Goal: Task Accomplishment & Management: Manage account settings

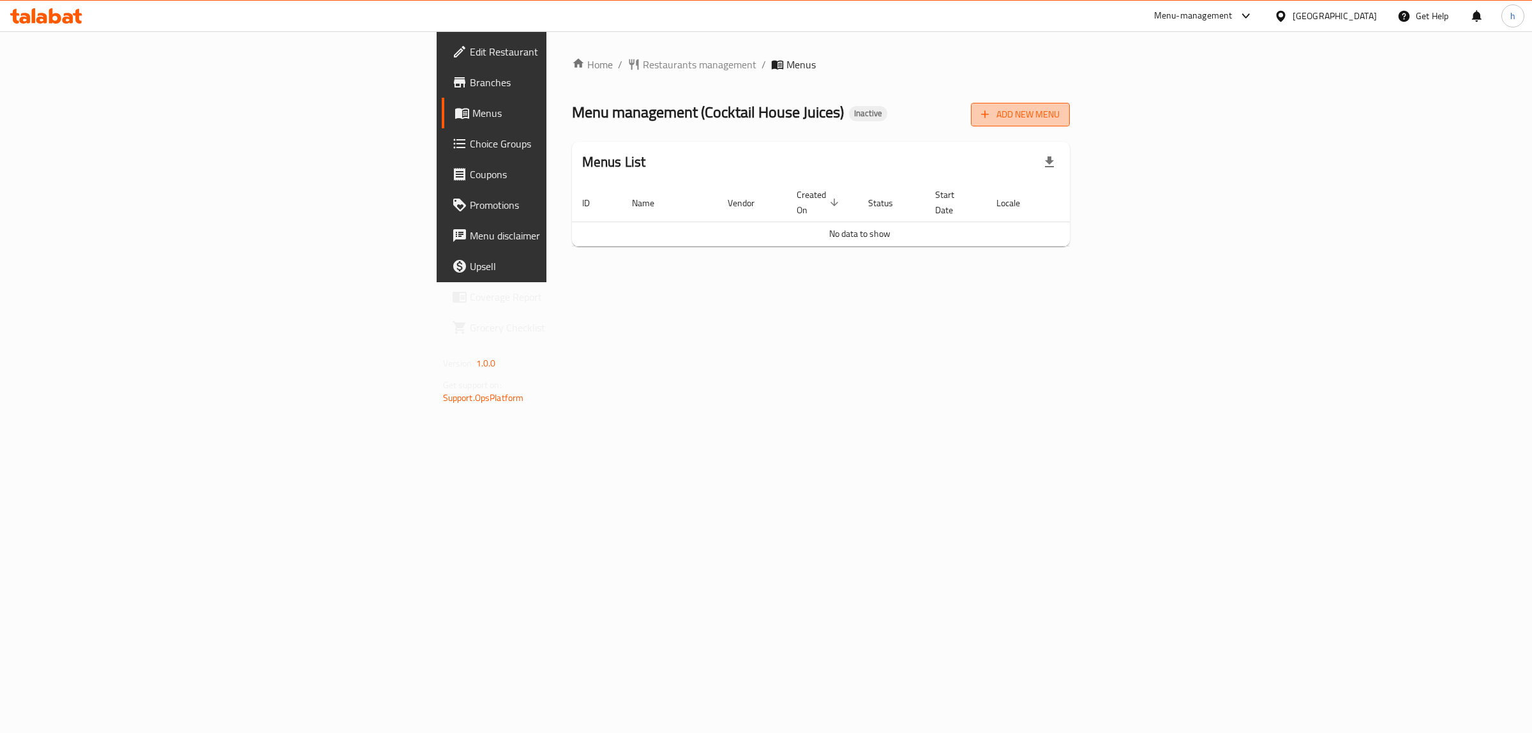
click at [1060, 120] on span "Add New Menu" at bounding box center [1020, 115] width 79 height 16
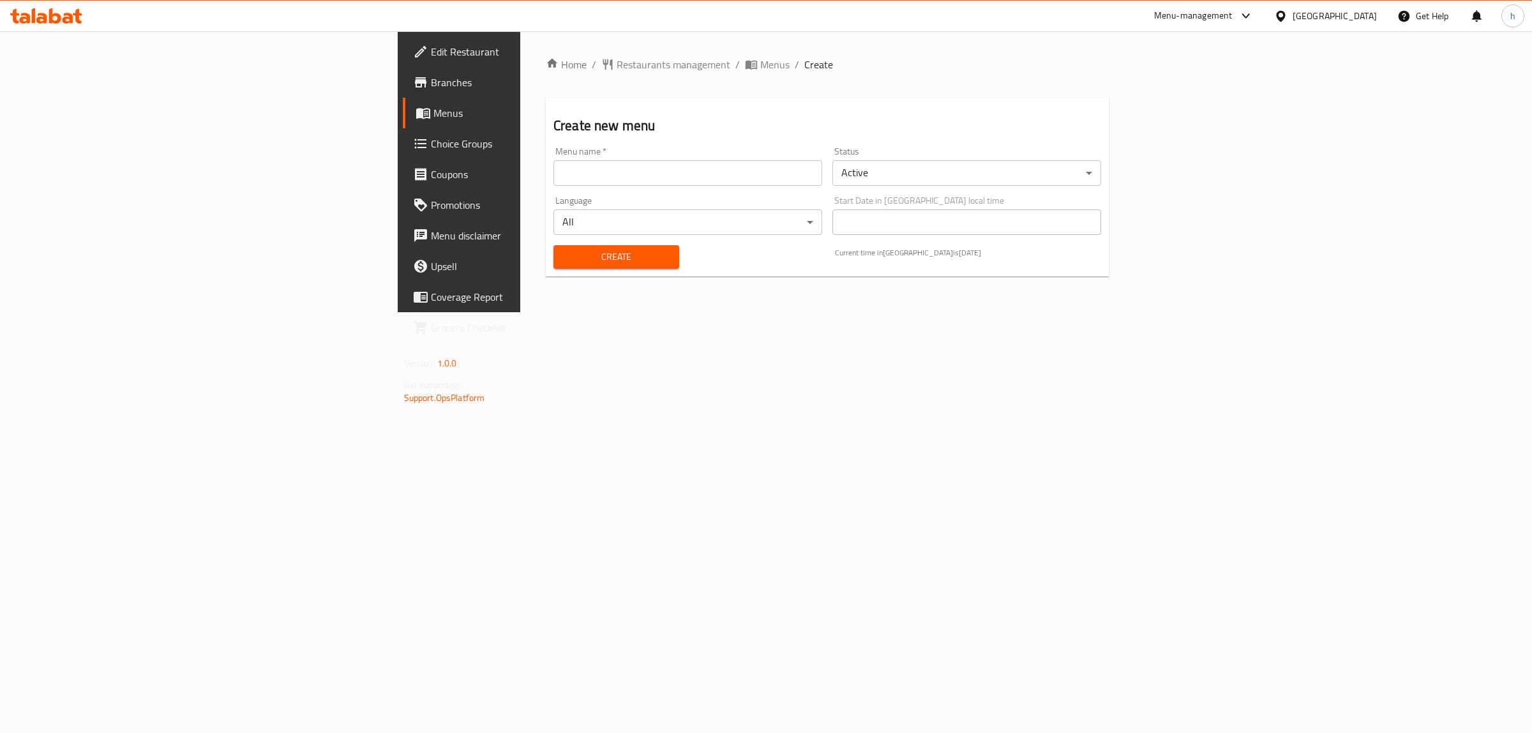
click at [553, 163] on input "text" at bounding box center [687, 173] width 269 height 26
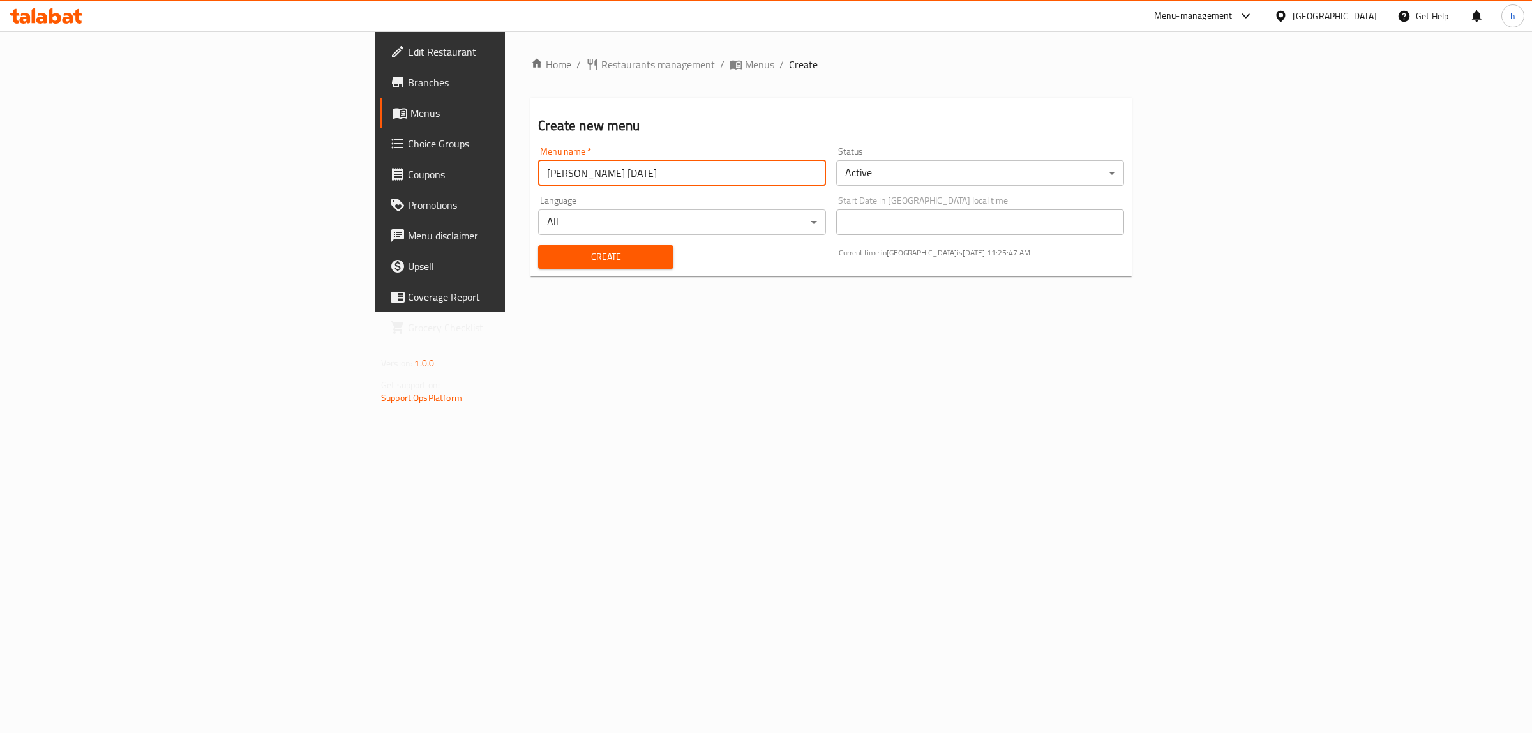
type input "habiba mohamed 8/10/2025"
click at [548, 259] on span "Create" at bounding box center [605, 257] width 114 height 16
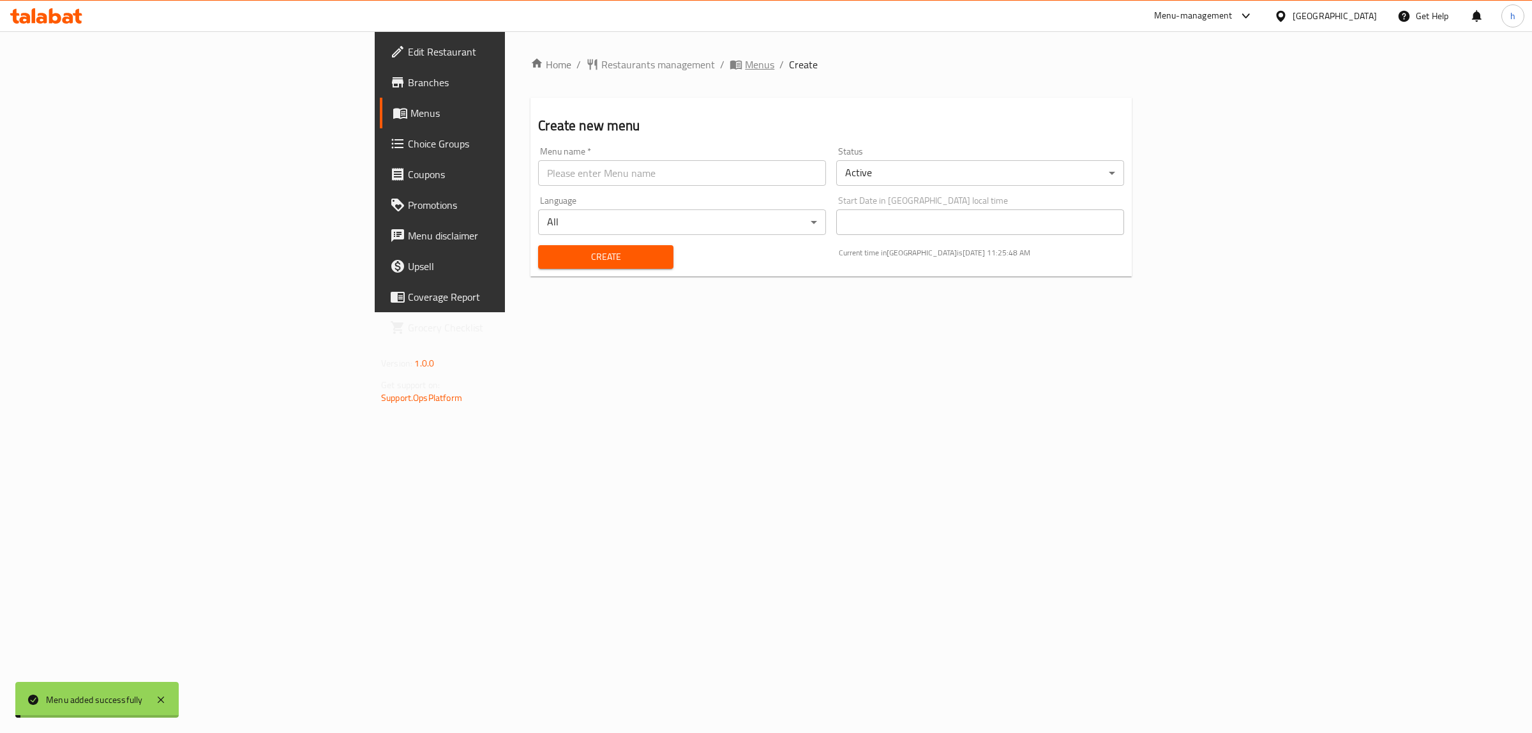
click at [745, 65] on span "Menus" at bounding box center [759, 64] width 29 height 15
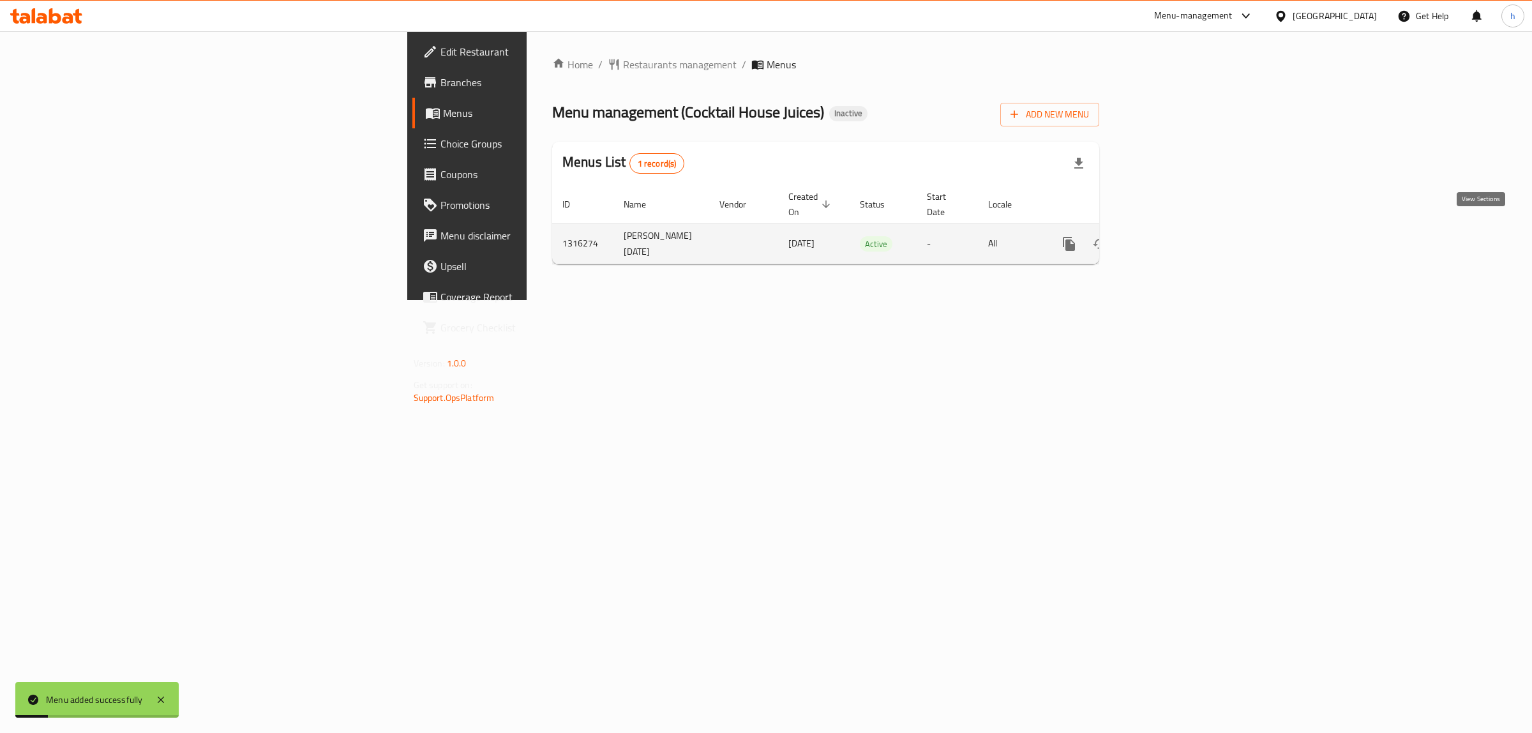
click at [1176, 238] on link "enhanced table" at bounding box center [1161, 244] width 31 height 31
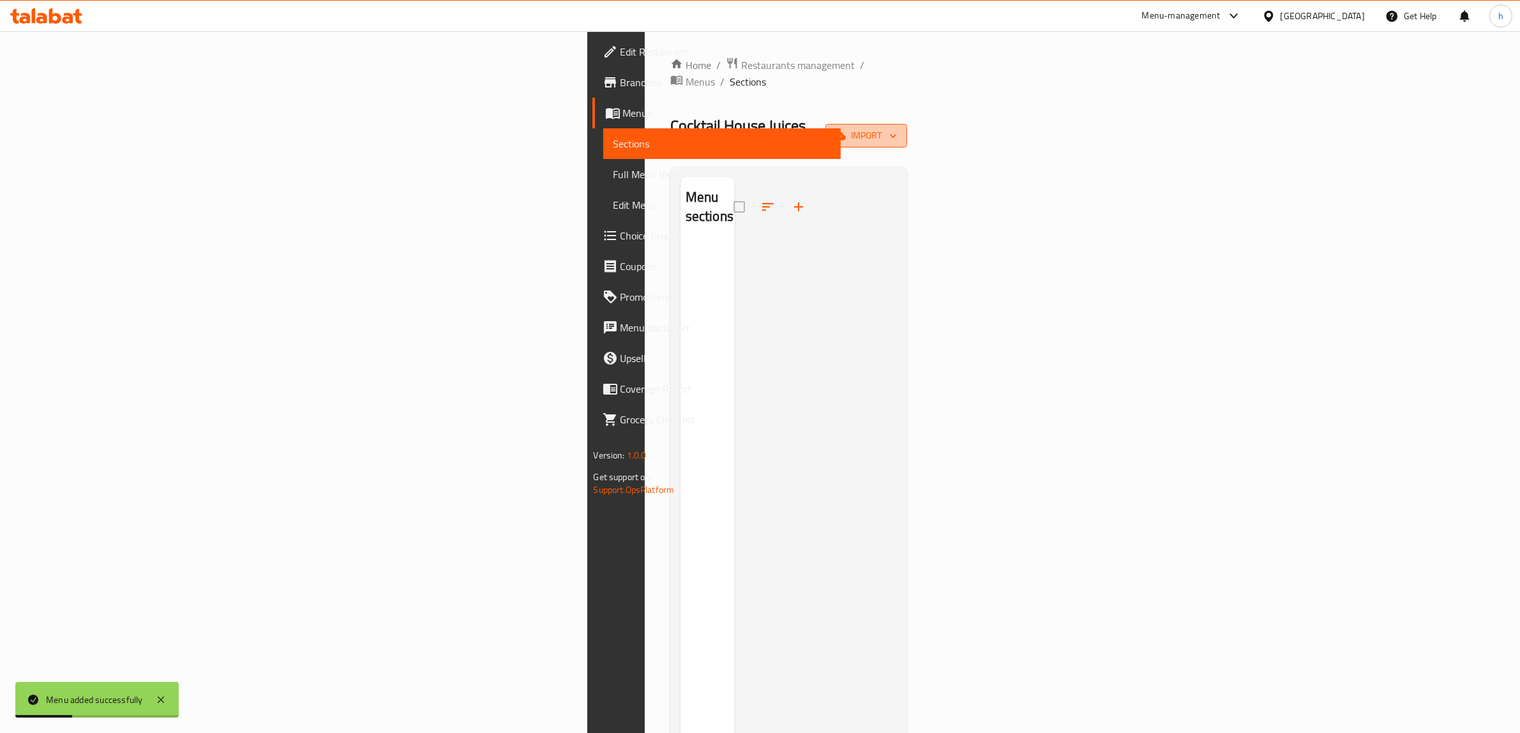
click at [897, 128] on span "import" at bounding box center [866, 136] width 61 height 16
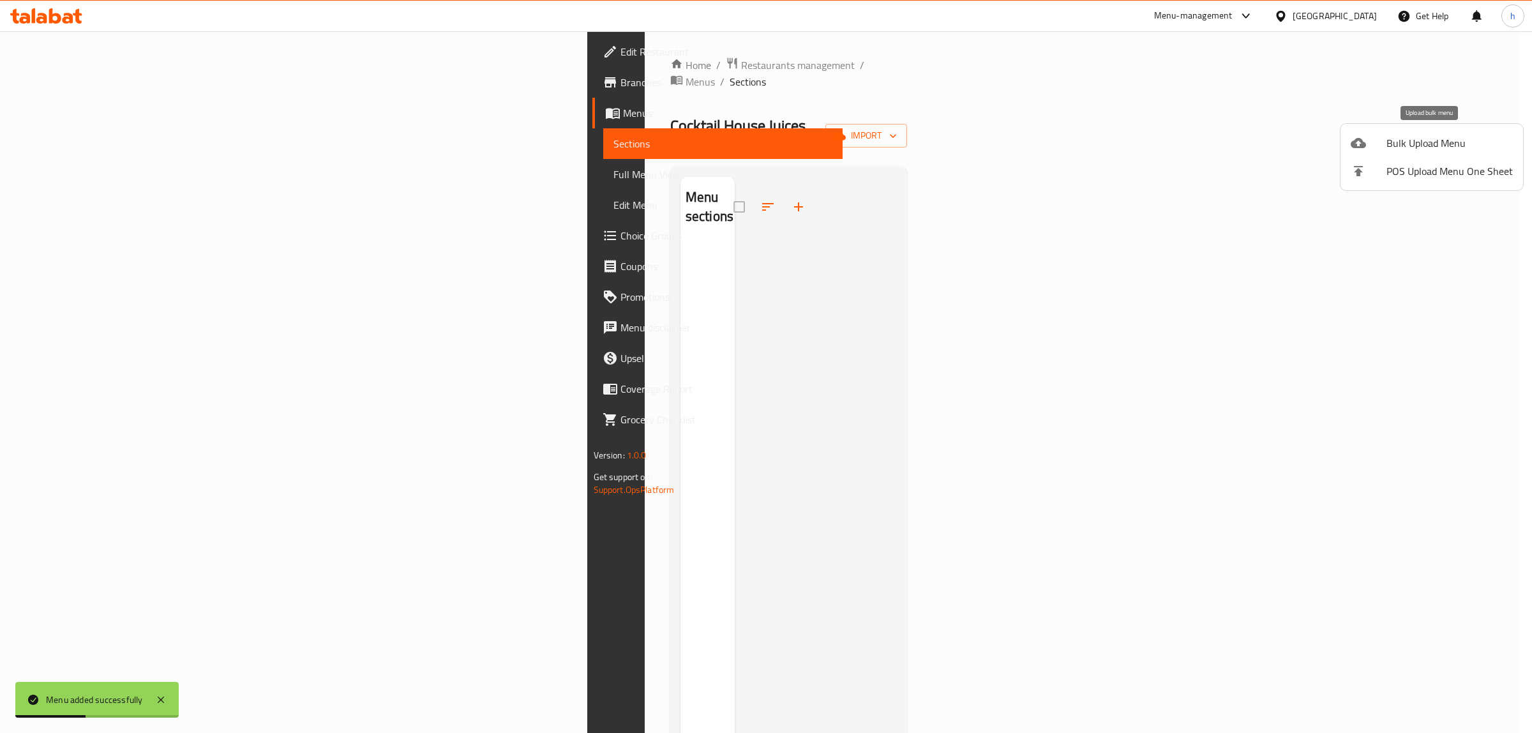
click at [1414, 147] on span "Bulk Upload Menu" at bounding box center [1449, 142] width 126 height 15
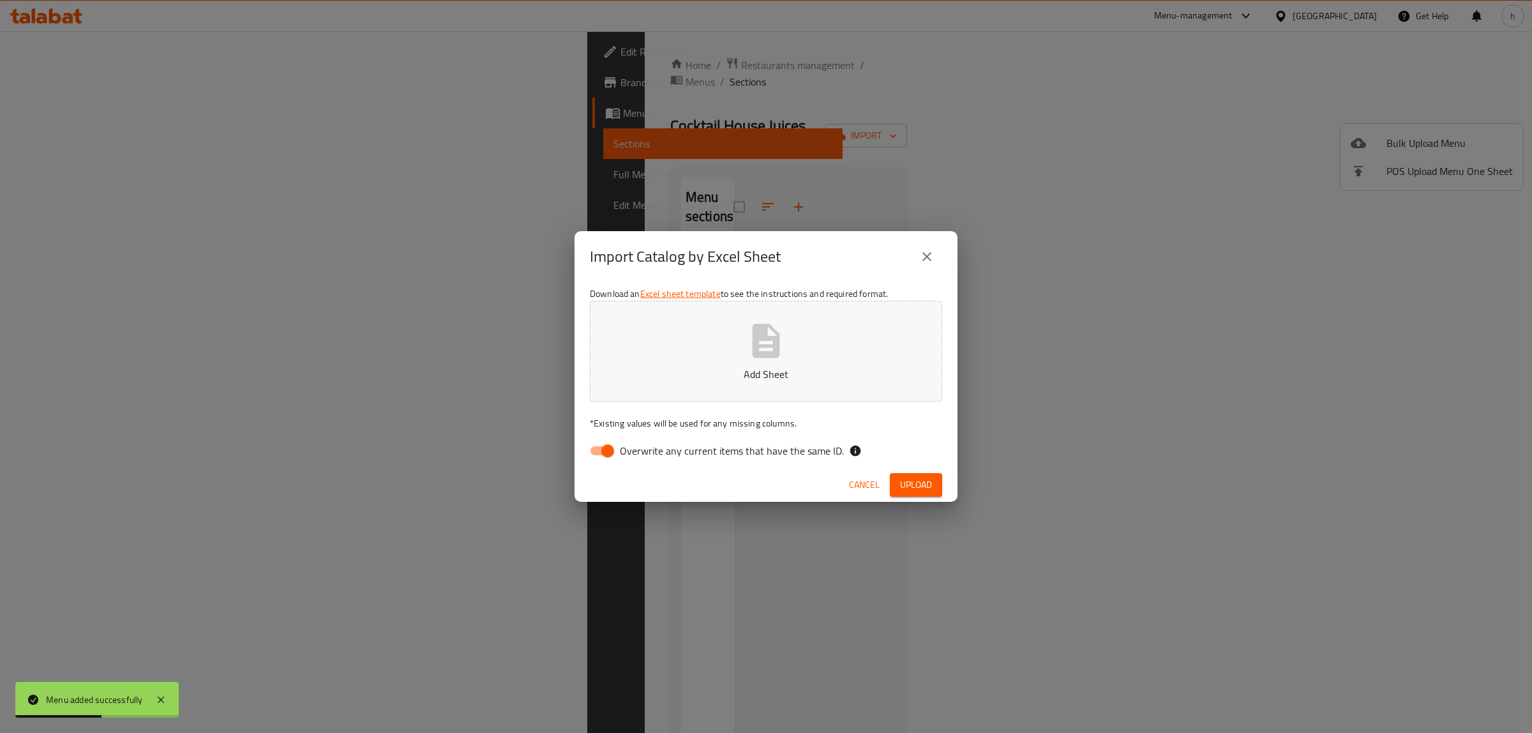
click at [674, 444] on span "Overwrite any current items that have the same ID." at bounding box center [732, 450] width 224 height 15
click at [644, 444] on input "Overwrite any current items that have the same ID." at bounding box center [607, 450] width 73 height 24
checkbox input "false"
click at [929, 477] on span "Upload" at bounding box center [916, 485] width 32 height 16
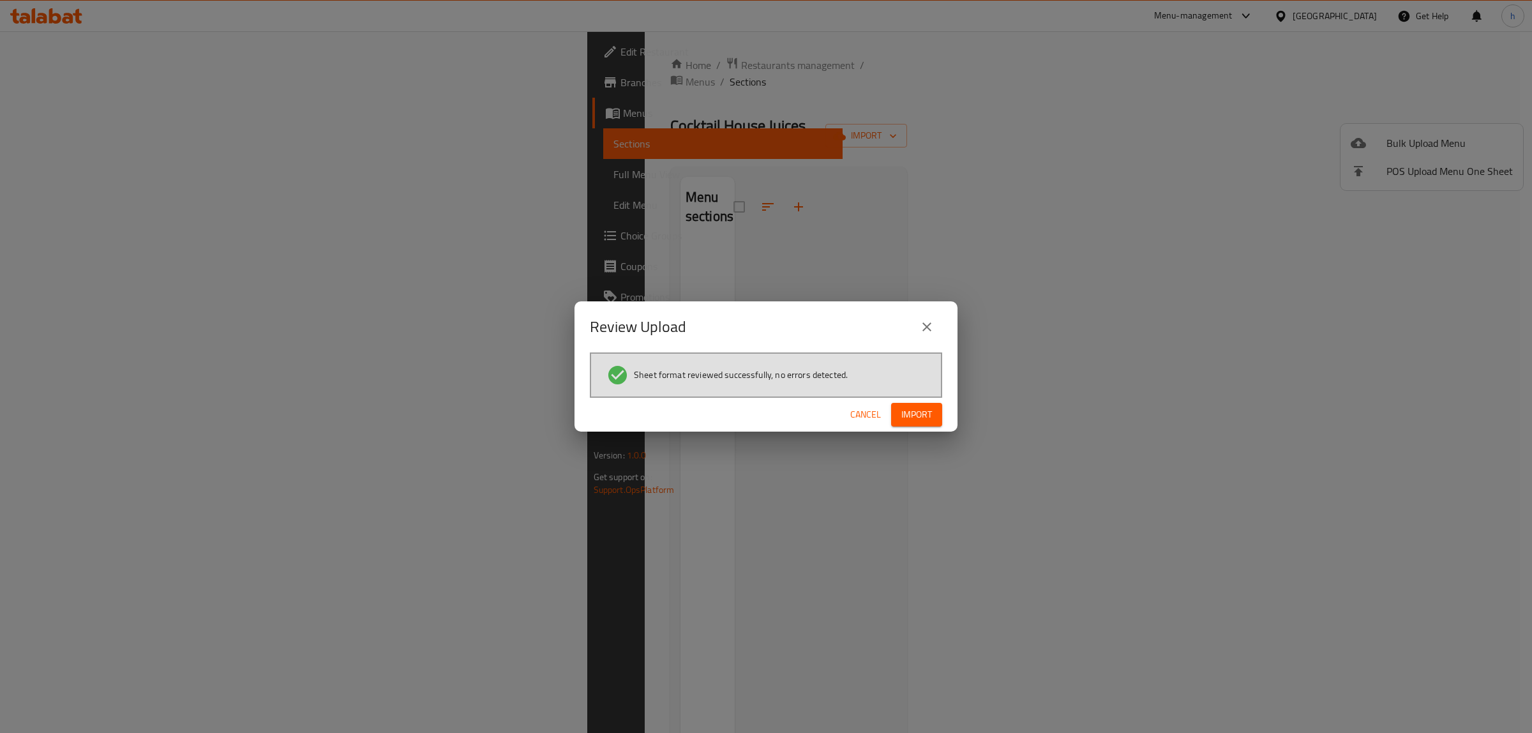
click at [920, 412] on span "Import" at bounding box center [916, 415] width 31 height 16
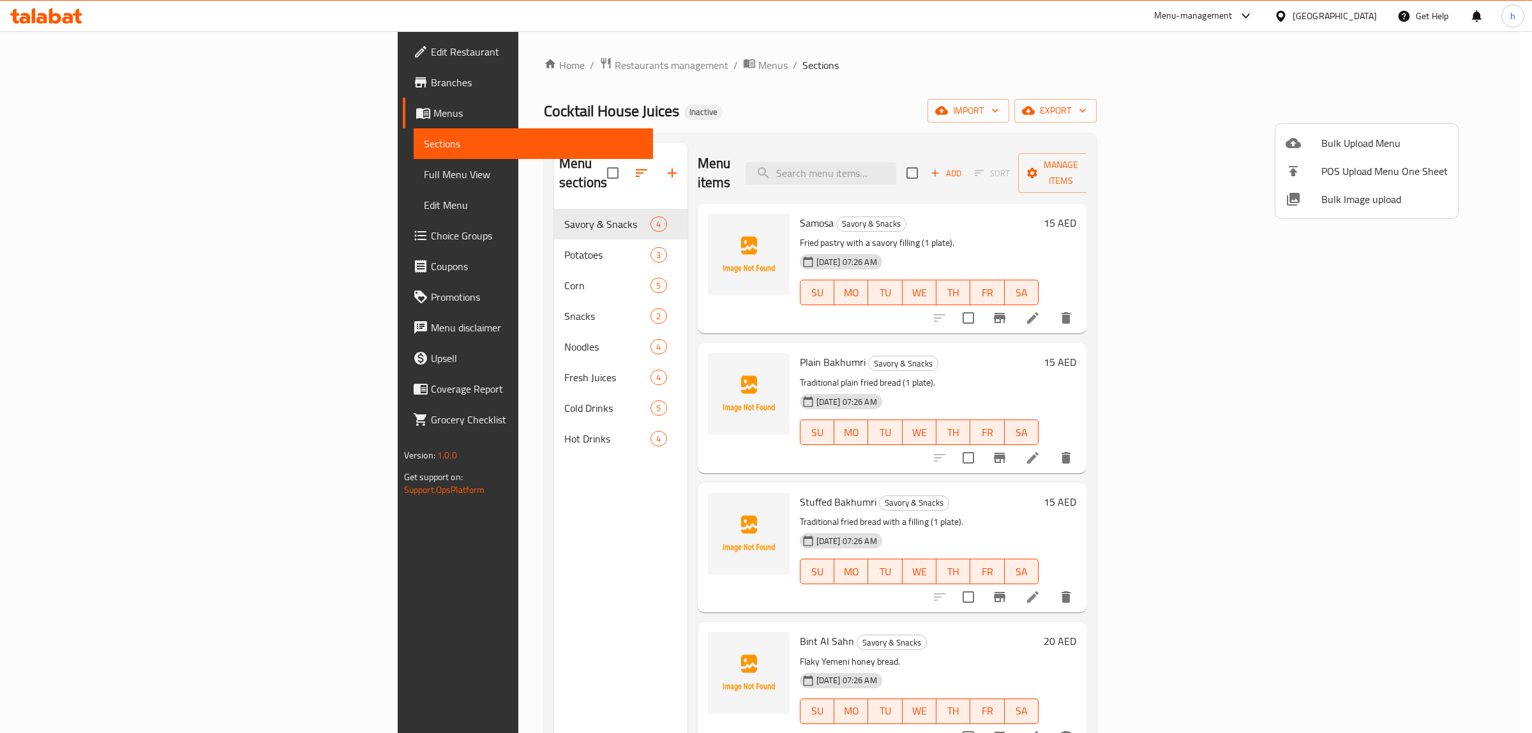
click at [81, 170] on div at bounding box center [766, 366] width 1532 height 733
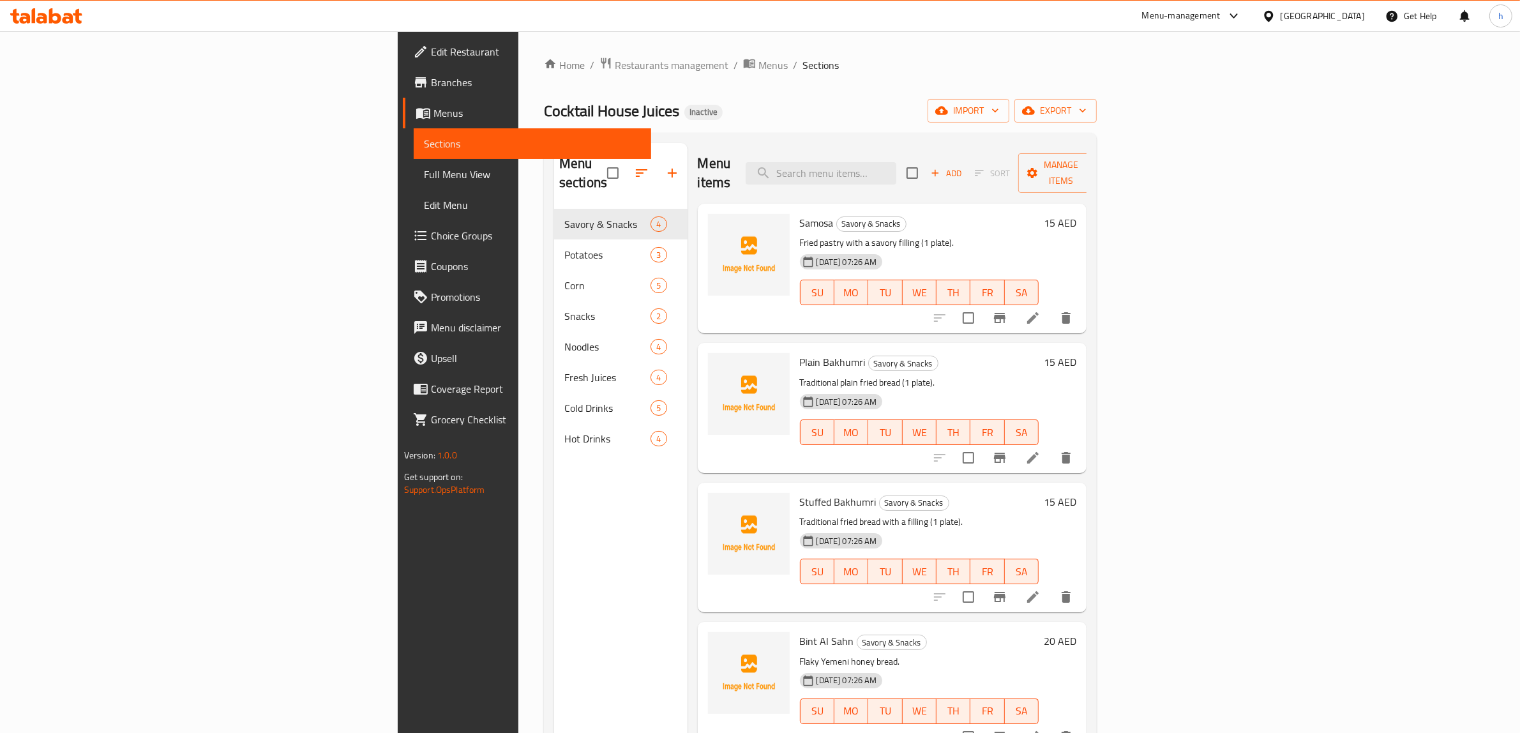
click at [424, 167] on span "Full Menu View" at bounding box center [533, 174] width 218 height 15
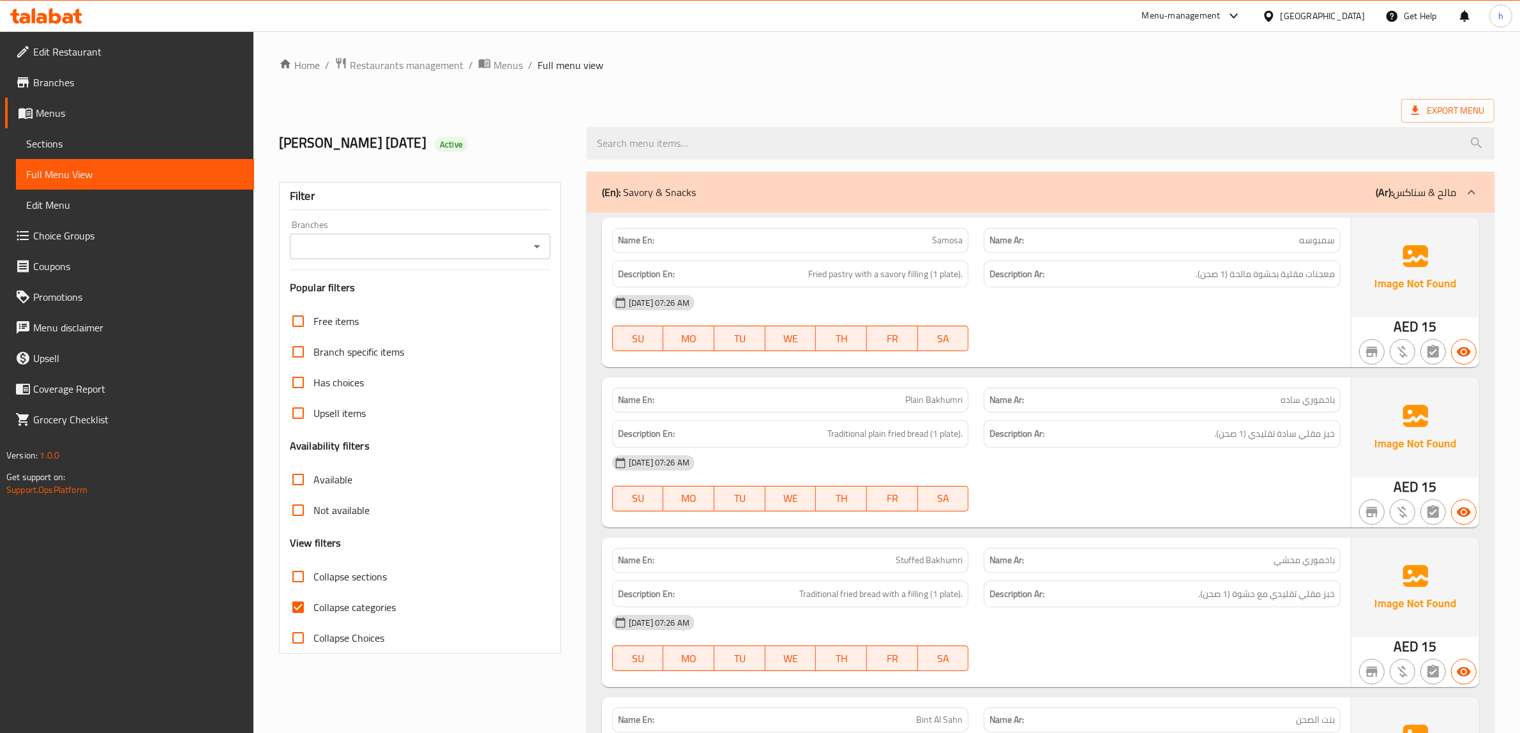
click at [294, 613] on input "Collapse categories" at bounding box center [298, 607] width 31 height 31
checkbox input "false"
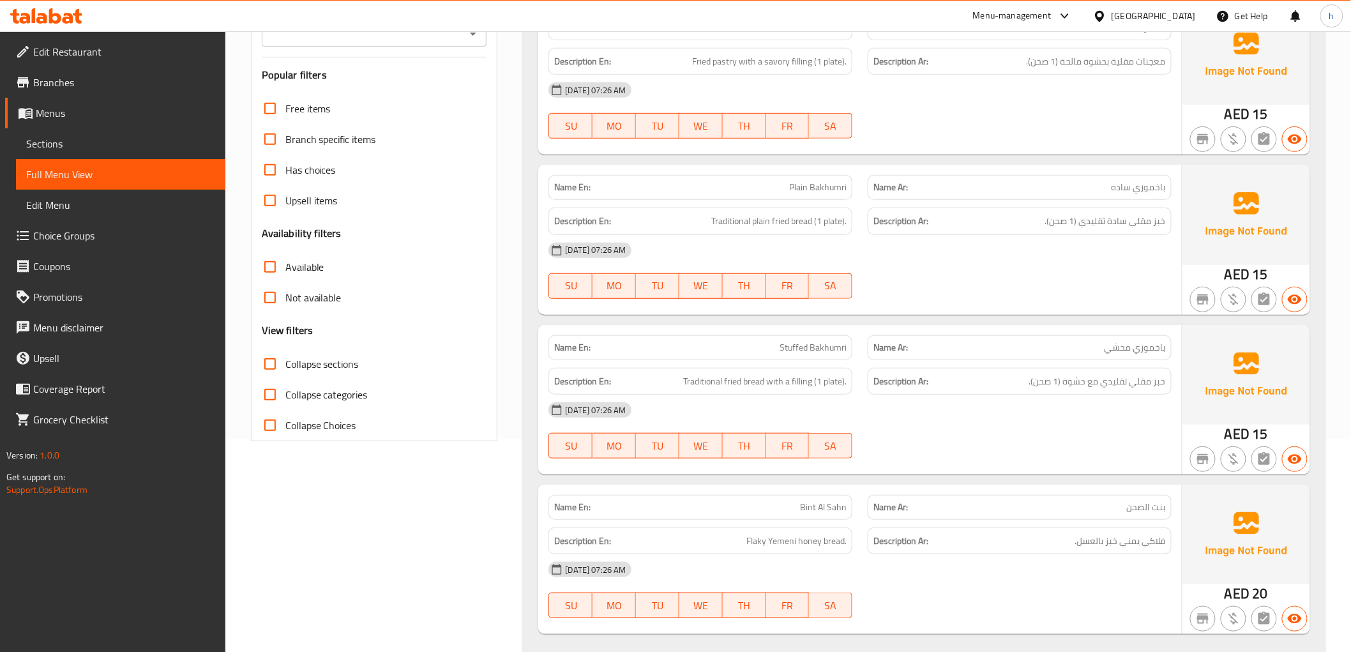
scroll to position [283, 0]
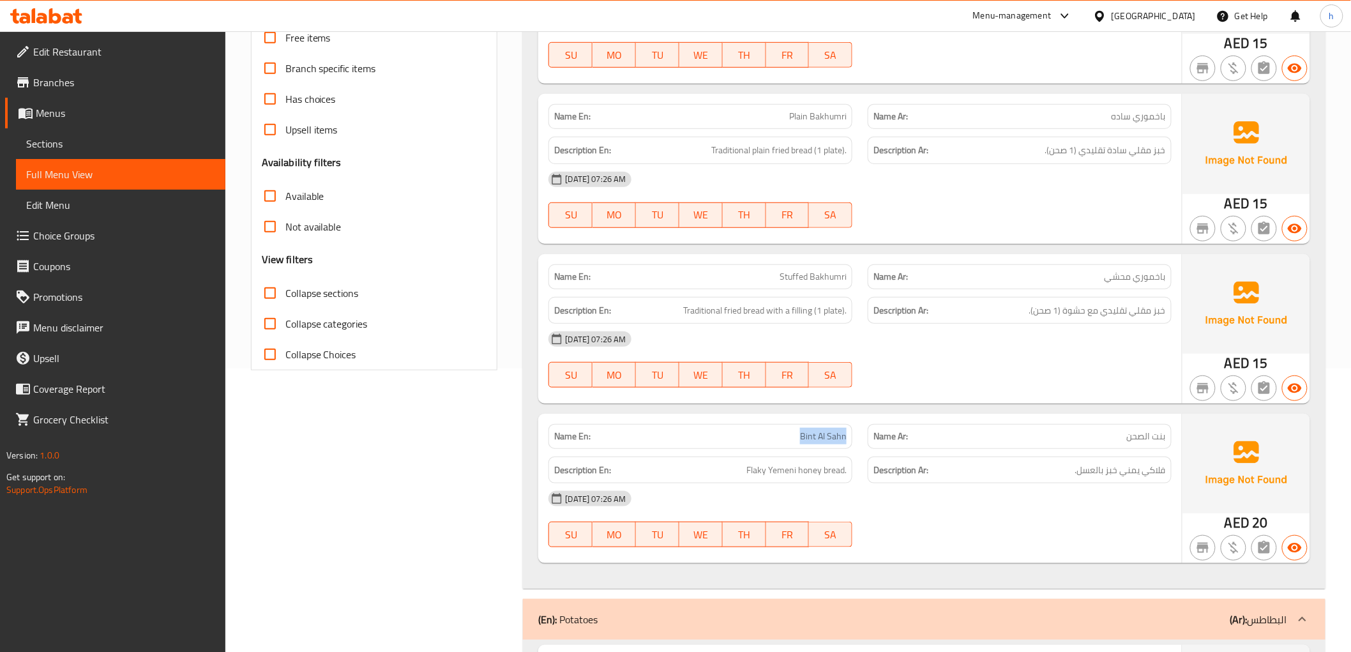
drag, startPoint x: 801, startPoint y: 437, endPoint x: 855, endPoint y: 444, distance: 54.8
click at [855, 444] on div "Name En: Bint Al Sahn" at bounding box center [700, 436] width 319 height 40
copy span "Bint Al Sahn"
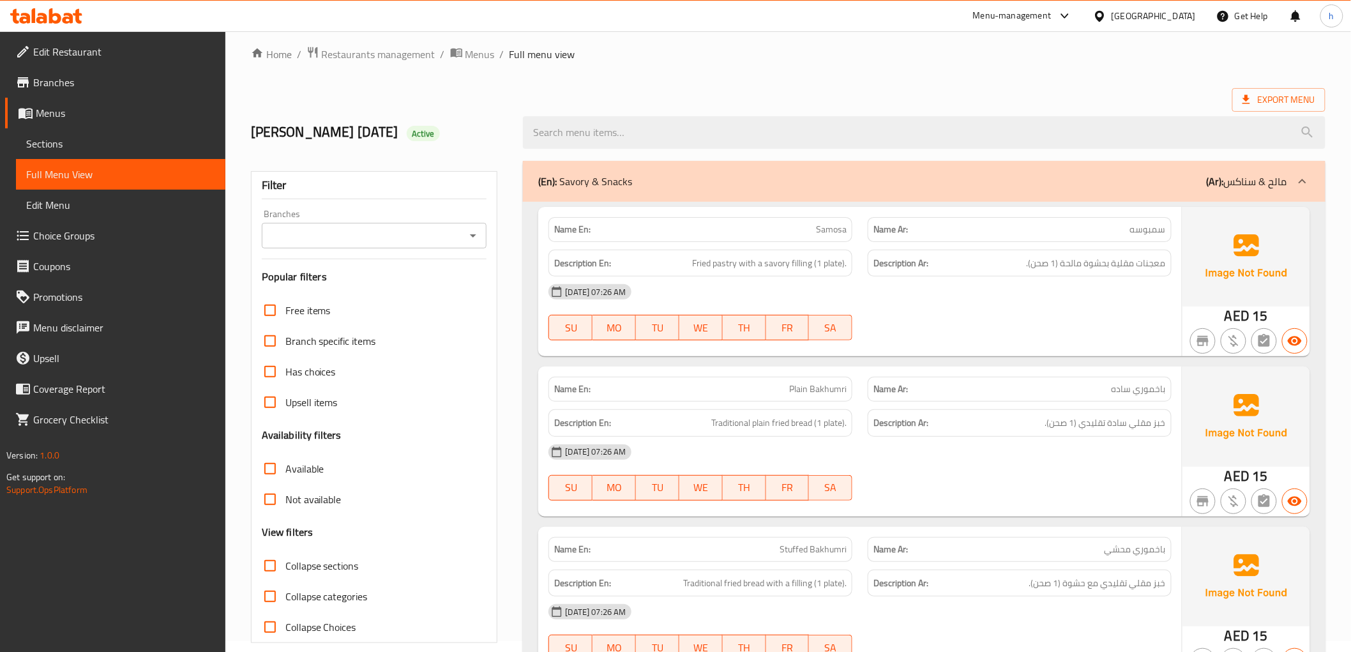
scroll to position [0, 0]
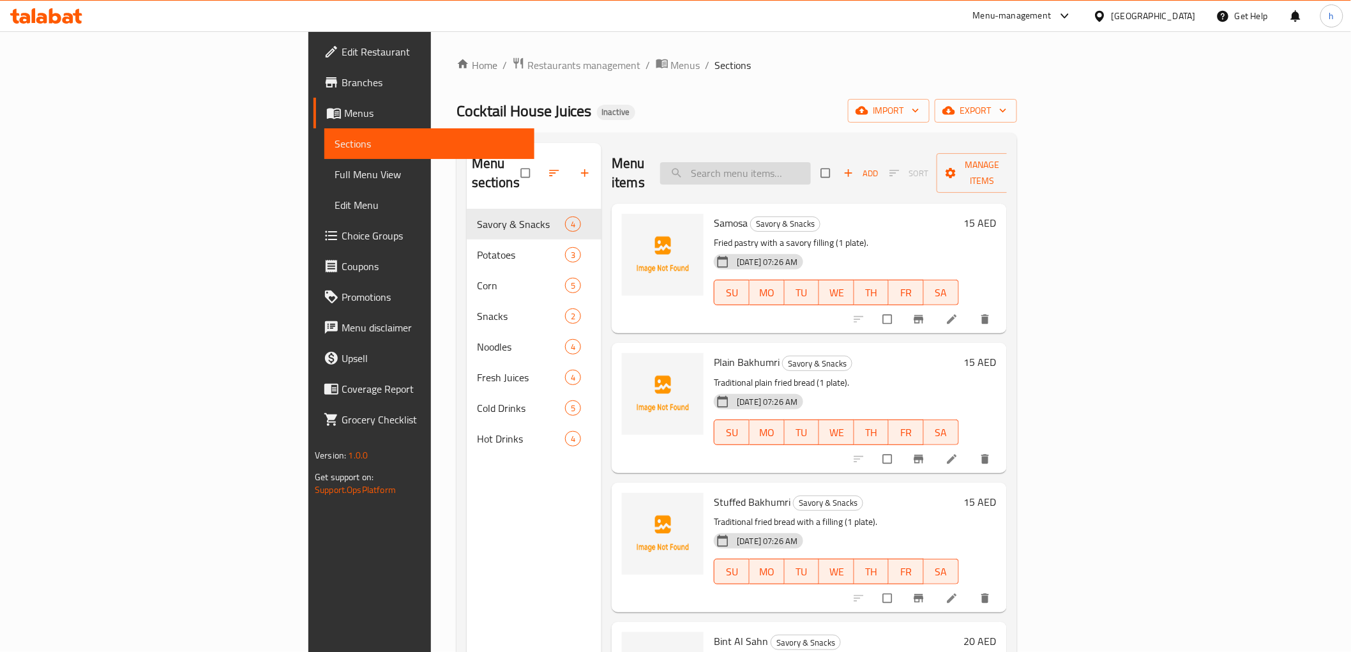
click at [811, 167] on input "search" at bounding box center [735, 173] width 151 height 22
paste input "Bint Al Sahn"
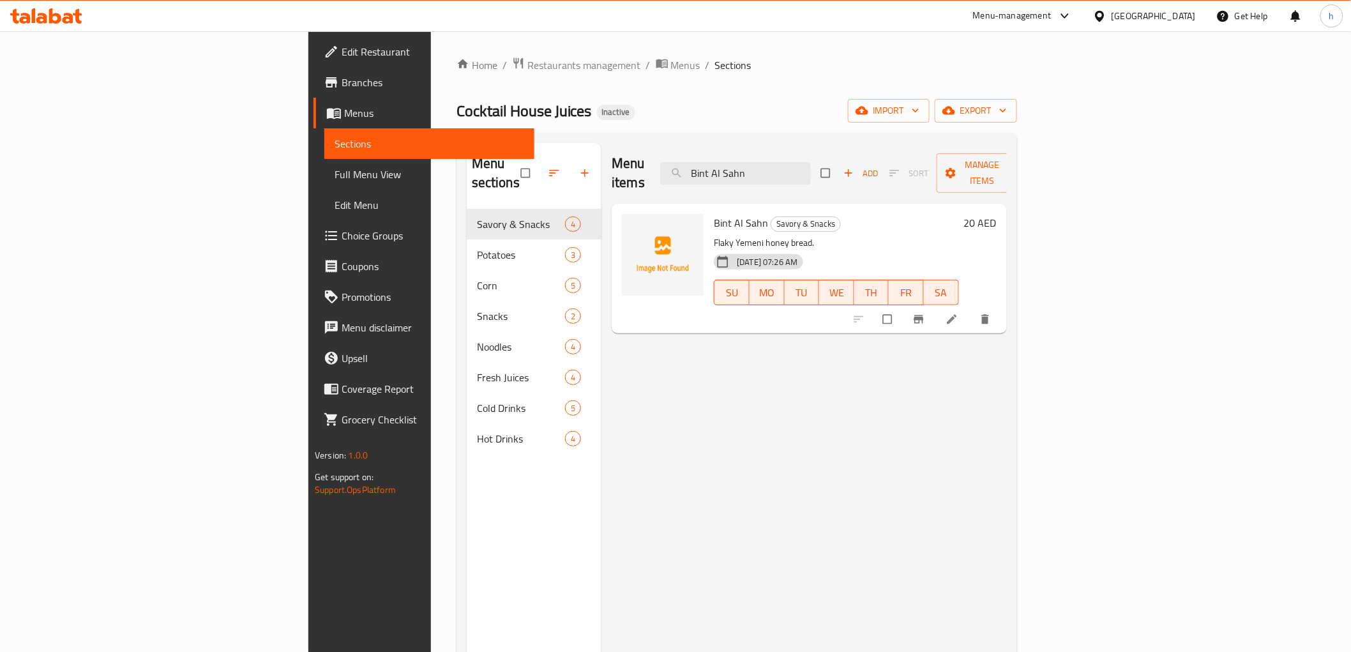
type input "Bint Al Sahn"
click at [956, 315] on icon at bounding box center [952, 320] width 10 height 10
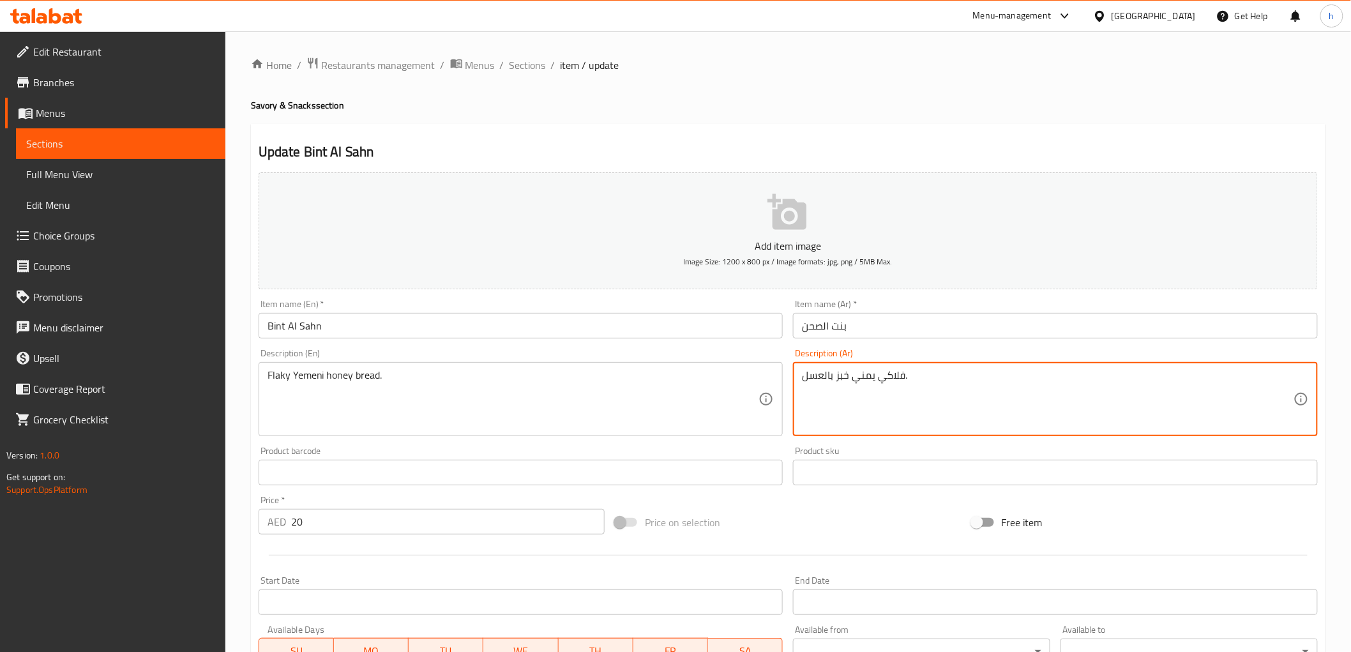
click at [832, 378] on textarea "فلاكي يمني خبز بالعسل." at bounding box center [1047, 399] width 491 height 61
click at [828, 378] on textarea "فلاكي يمني خبز بالعسل." at bounding box center [1047, 399] width 491 height 61
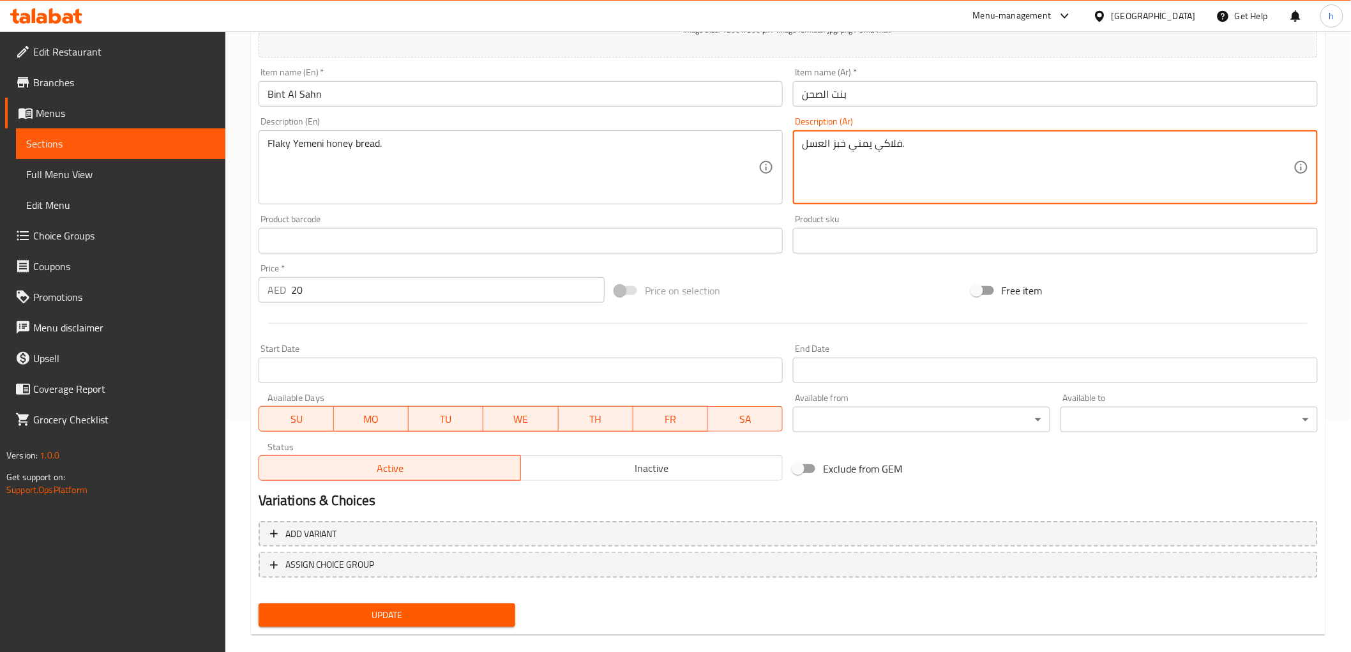
scroll to position [248, 0]
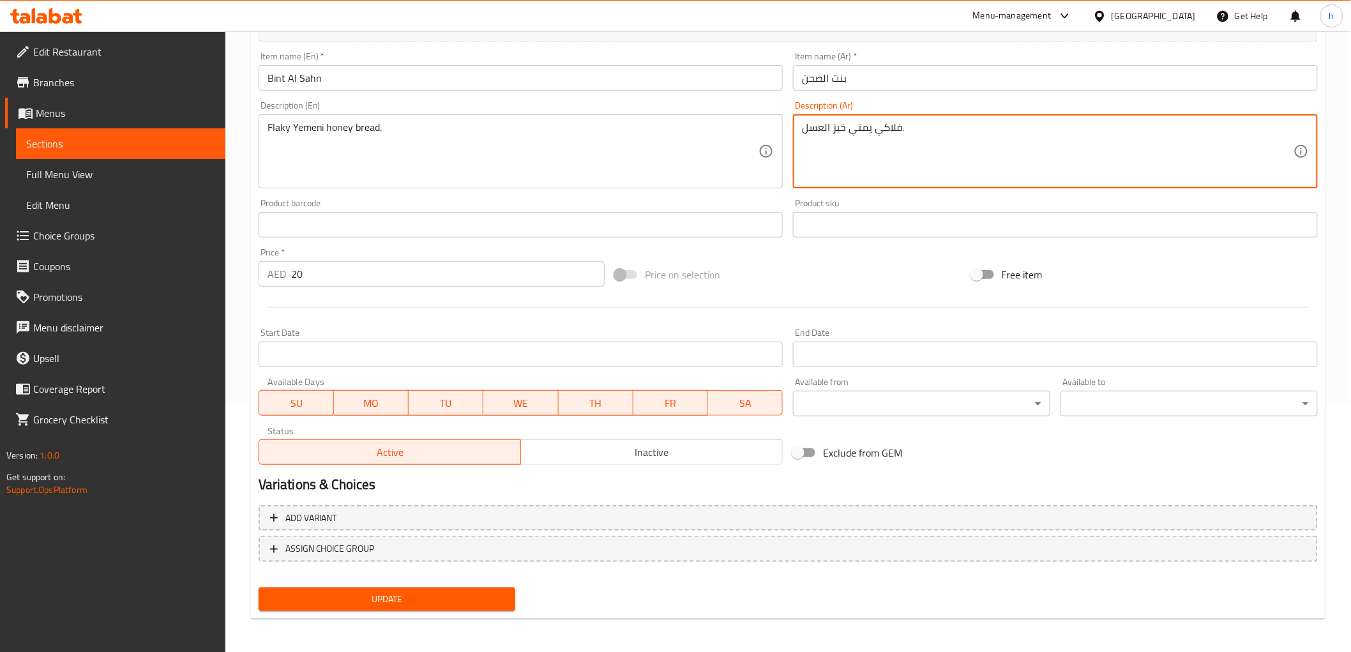
type textarea "فلاكي يمني خبز العسل."
click at [474, 603] on span "Update" at bounding box center [387, 599] width 237 height 16
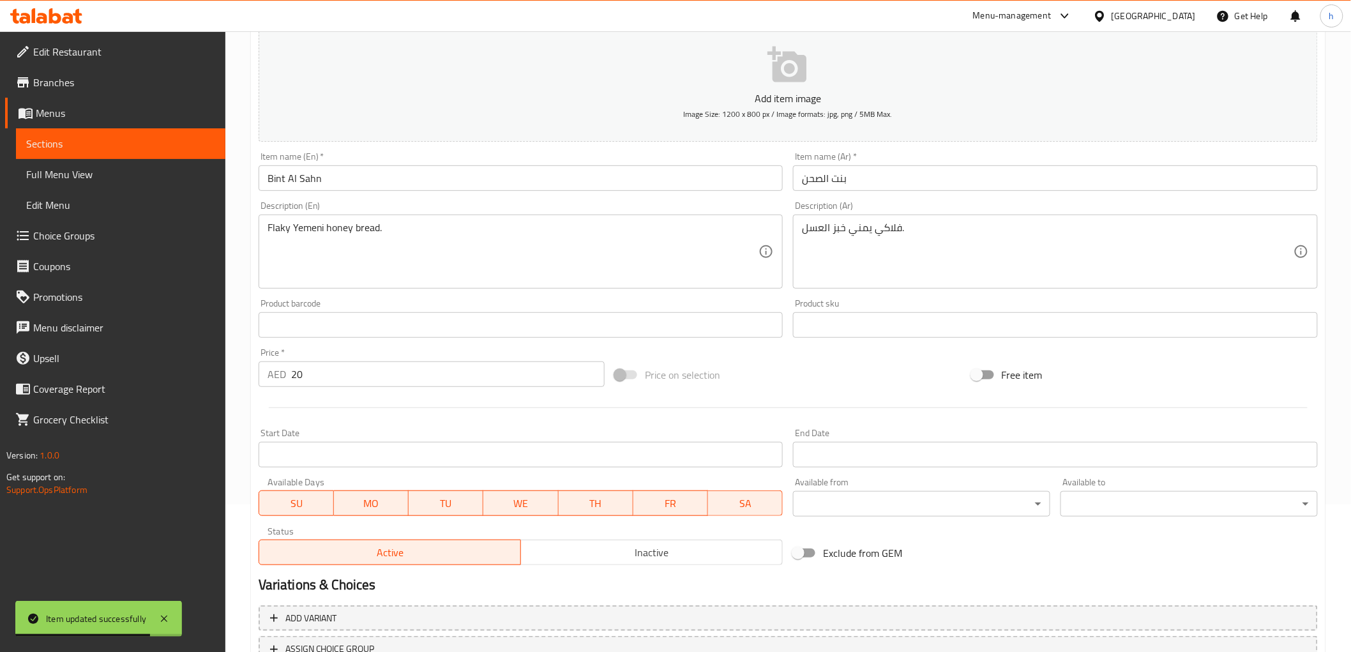
scroll to position [0, 0]
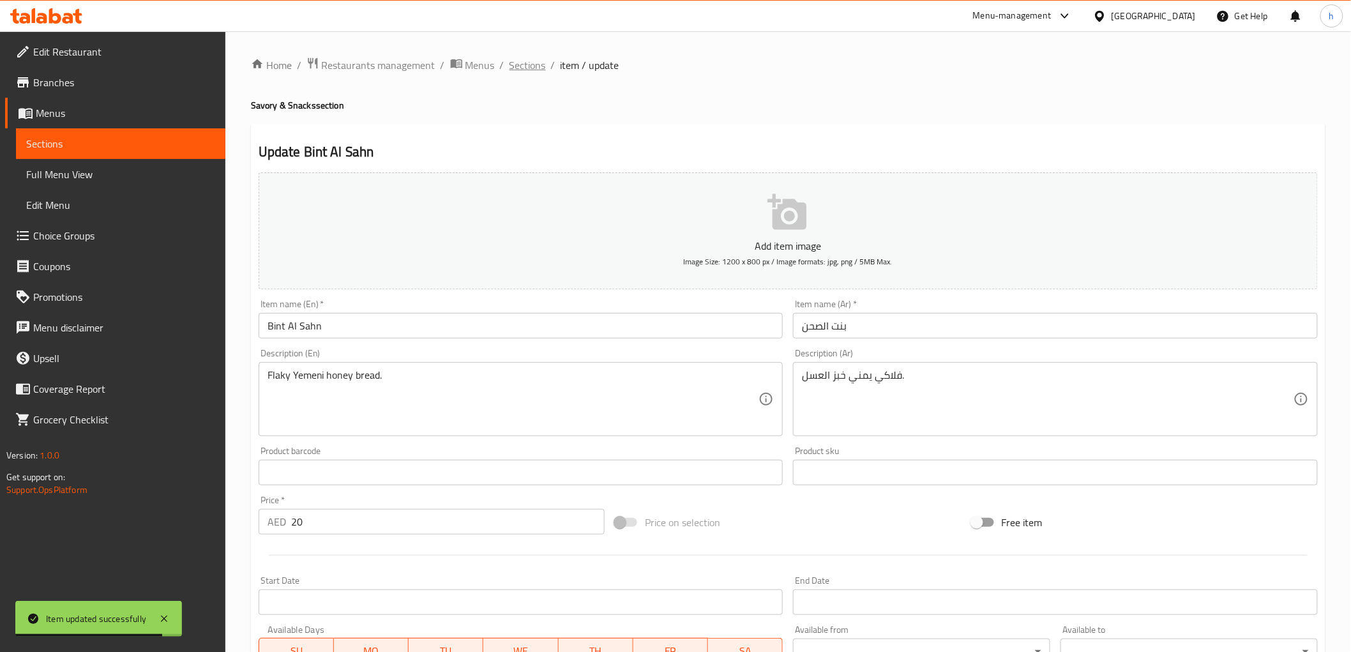
click at [541, 72] on span "Sections" at bounding box center [527, 64] width 36 height 15
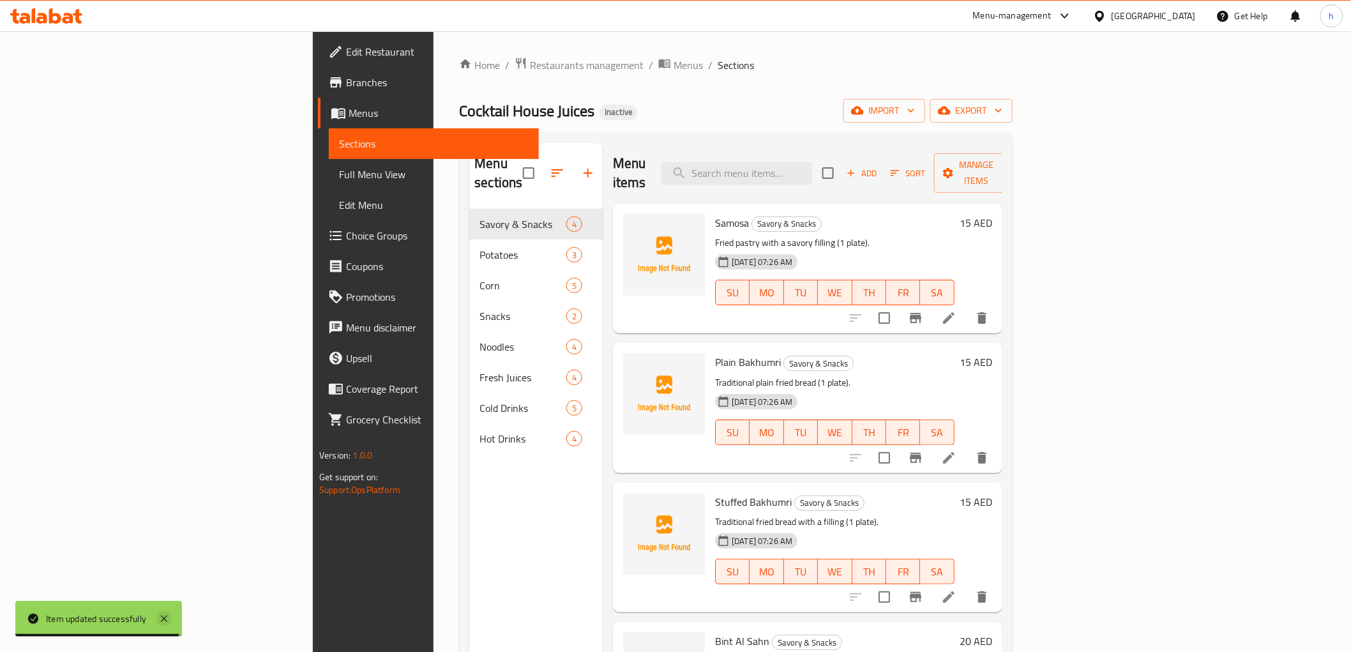
click at [167, 619] on icon at bounding box center [163, 618] width 15 height 15
click at [812, 164] on input "search" at bounding box center [736, 173] width 151 height 22
paste input "Regular Corn"
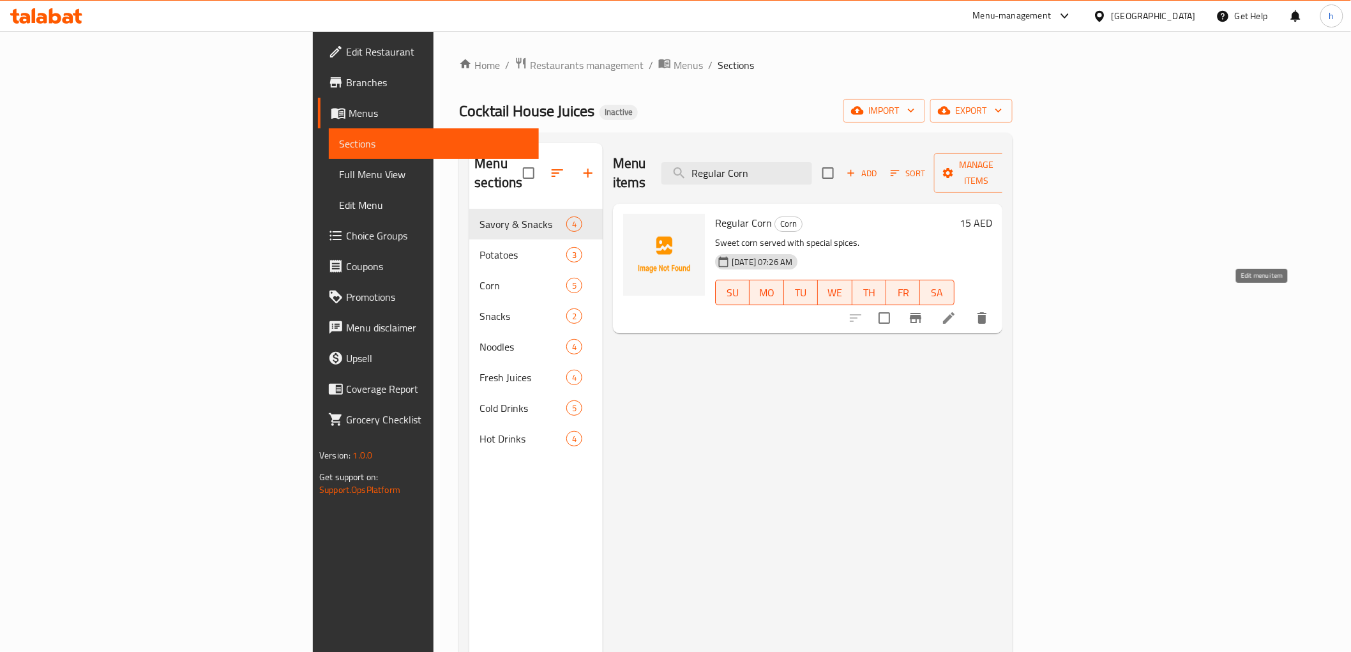
type input "Regular Corn"
click at [956, 310] on icon at bounding box center [948, 317] width 15 height 15
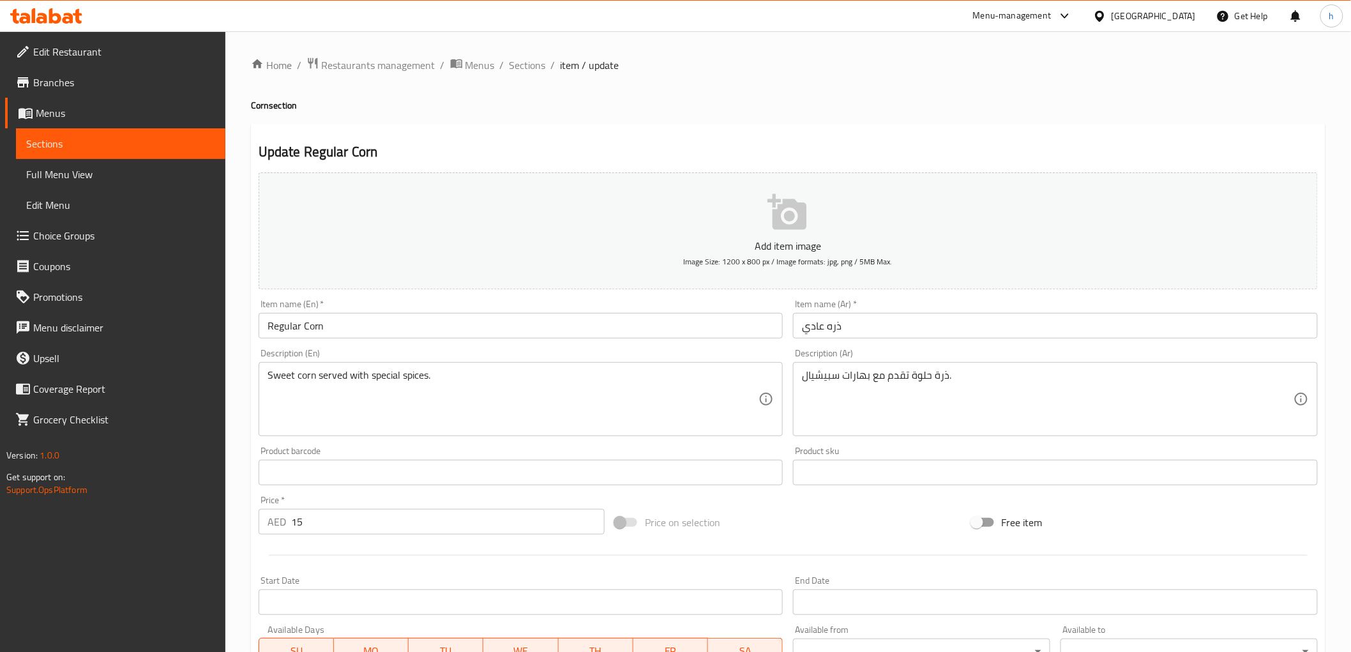
click at [928, 327] on input "ذره عادي" at bounding box center [1055, 326] width 525 height 26
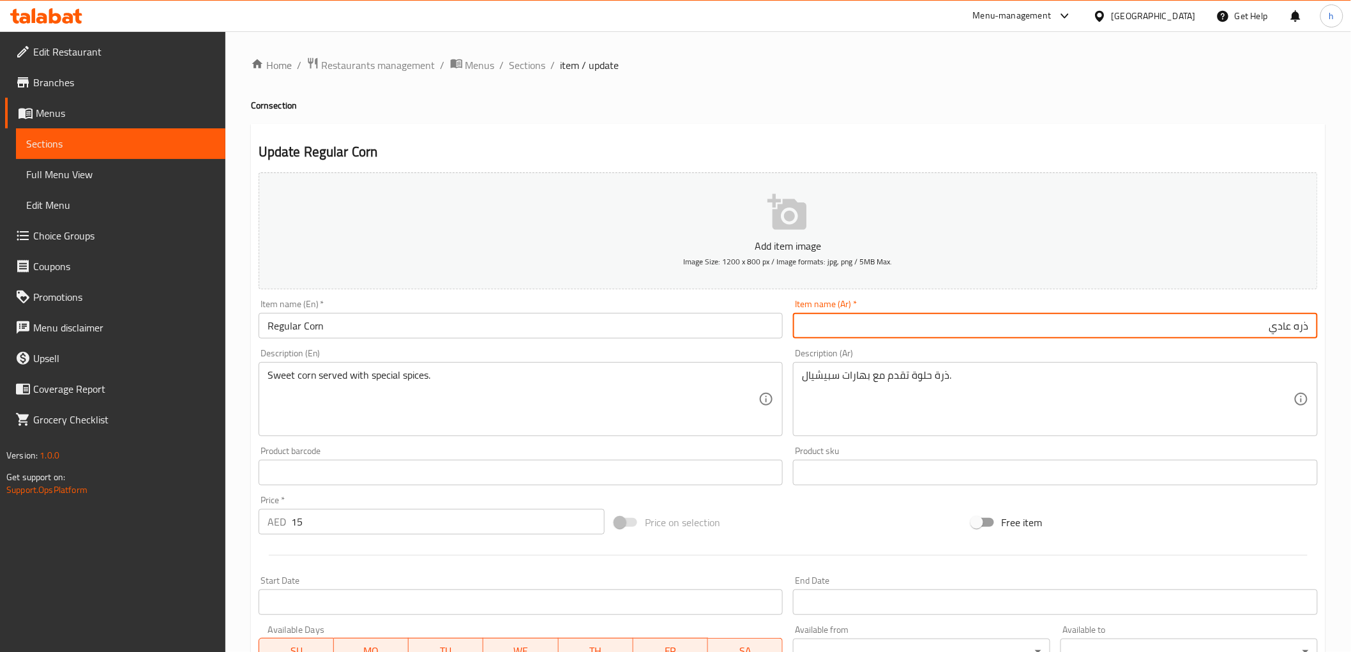
click at [1063, 326] on input "ذره عادي" at bounding box center [1055, 326] width 525 height 26
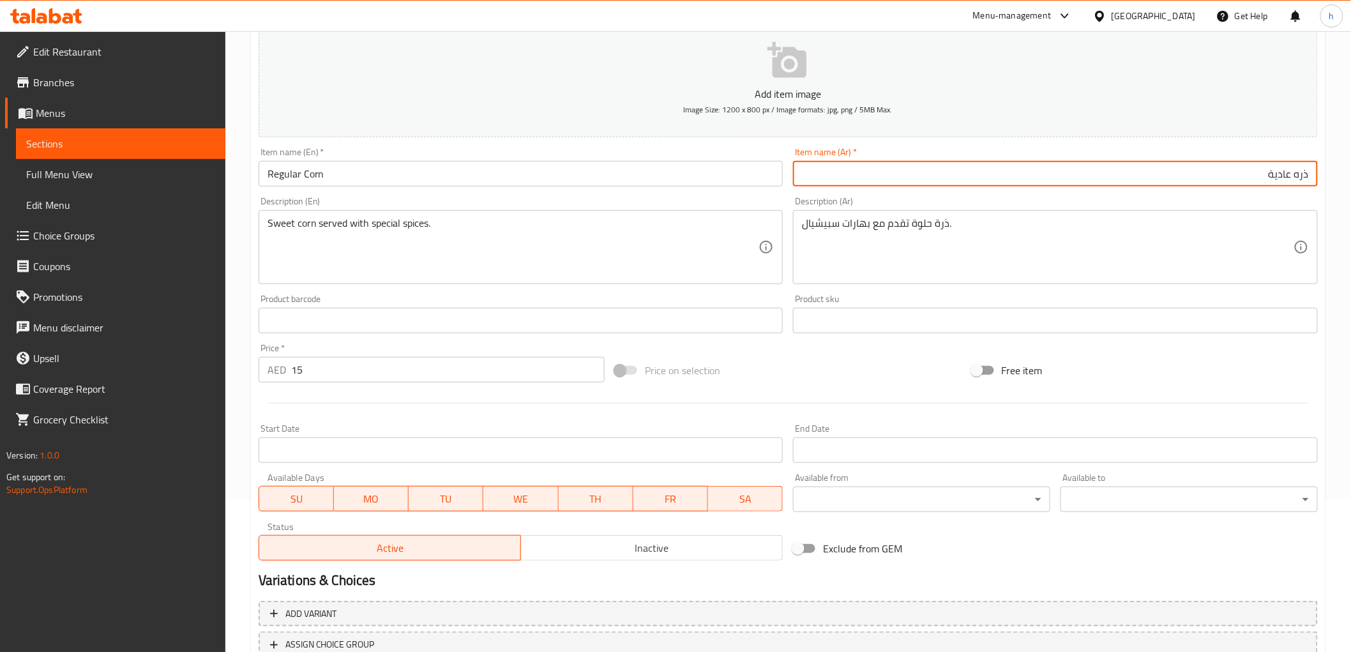
scroll to position [248, 0]
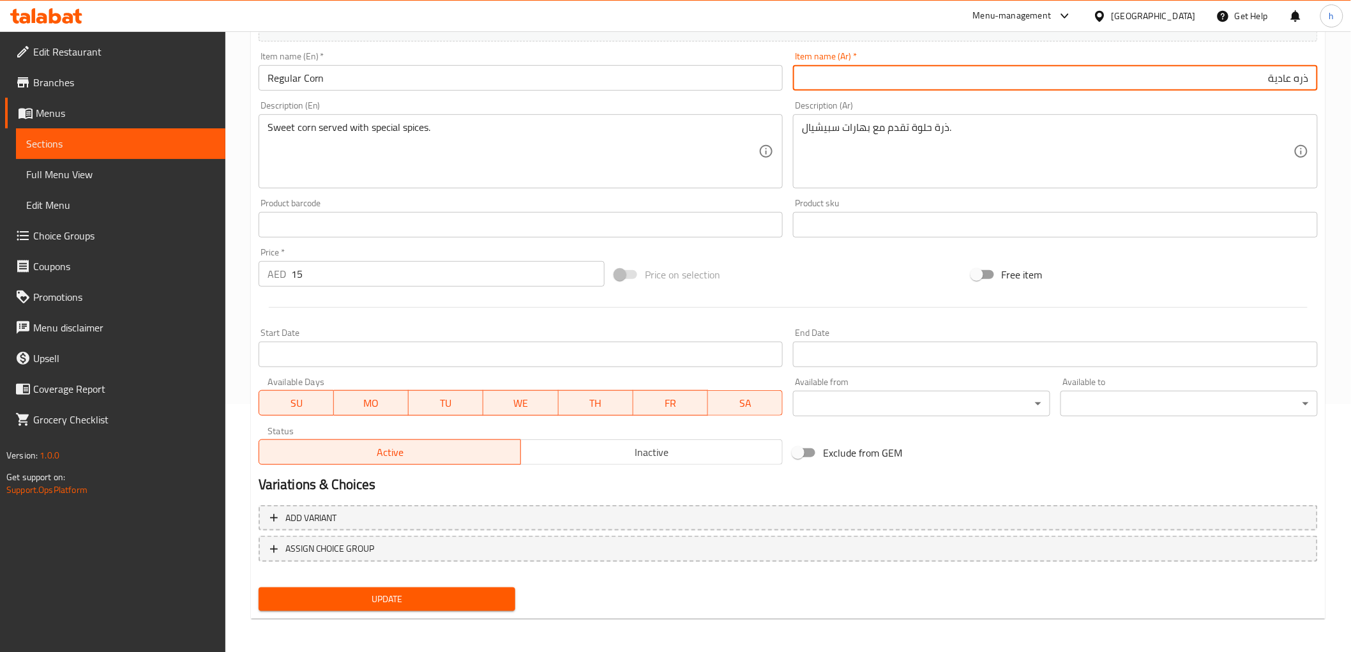
type input "ذره عادية"
click at [507, 602] on button "Update" at bounding box center [387, 599] width 257 height 24
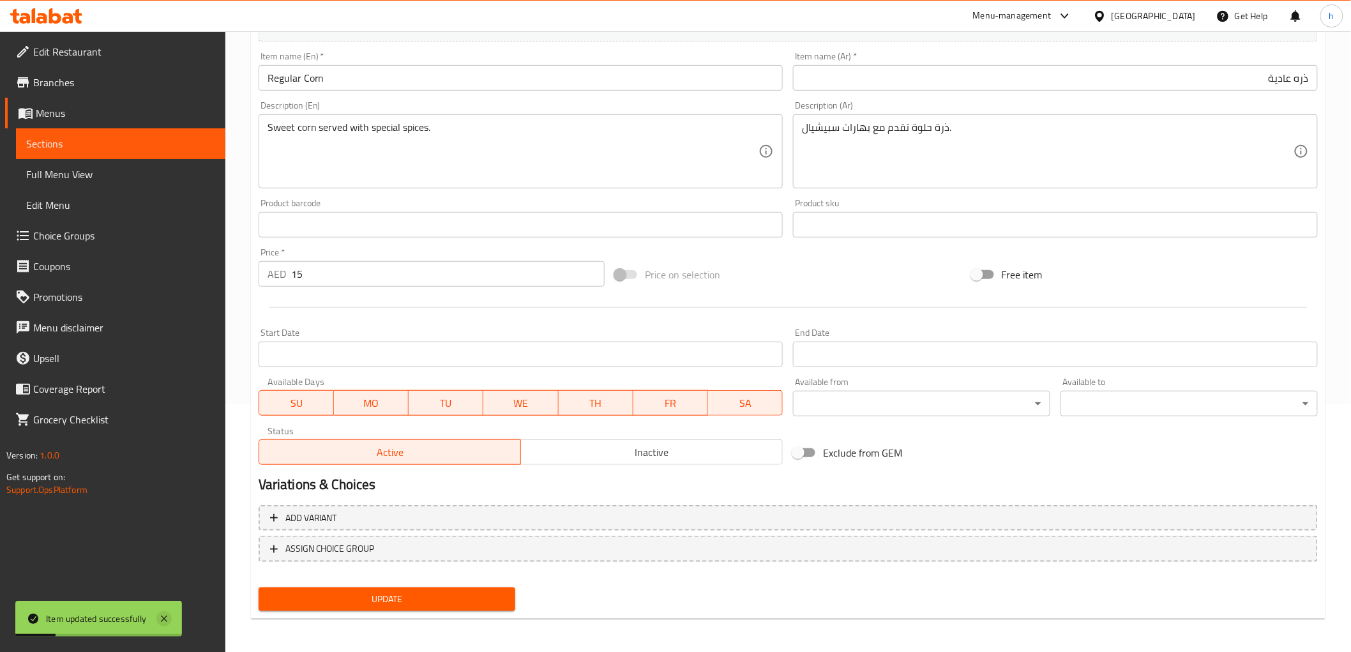
click at [165, 617] on icon at bounding box center [164, 618] width 6 height 6
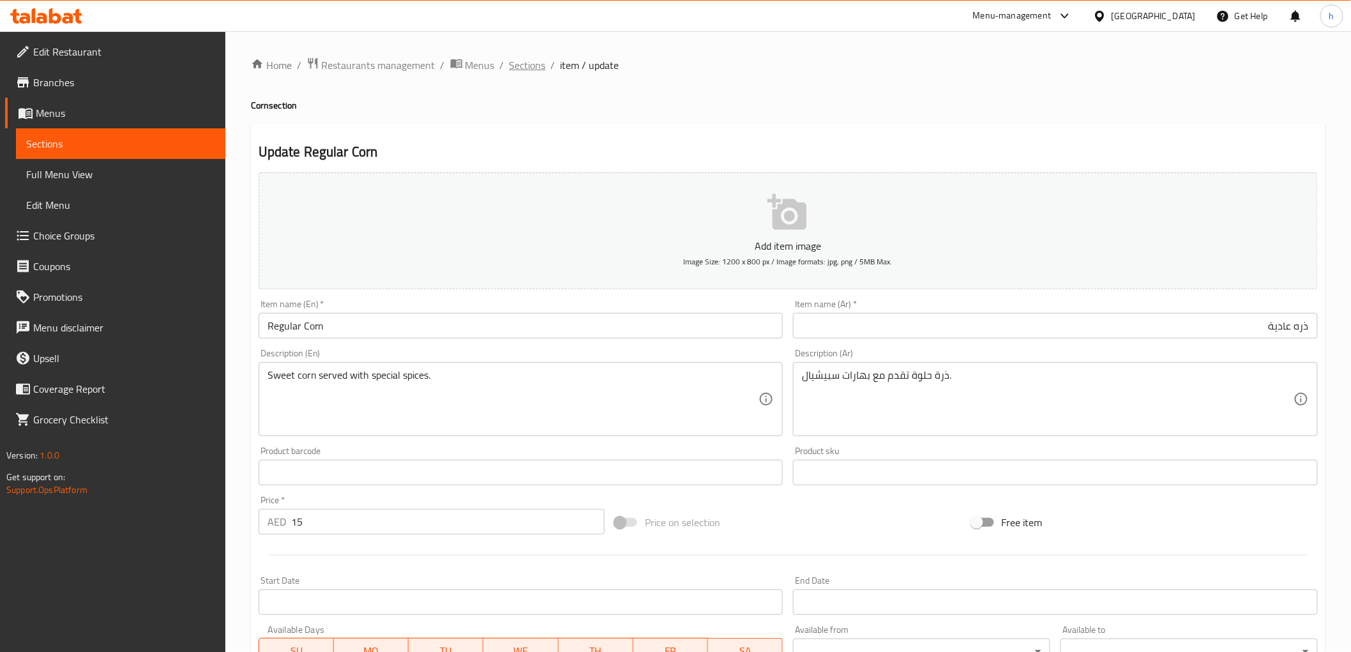
click at [518, 65] on span "Sections" at bounding box center [527, 64] width 36 height 15
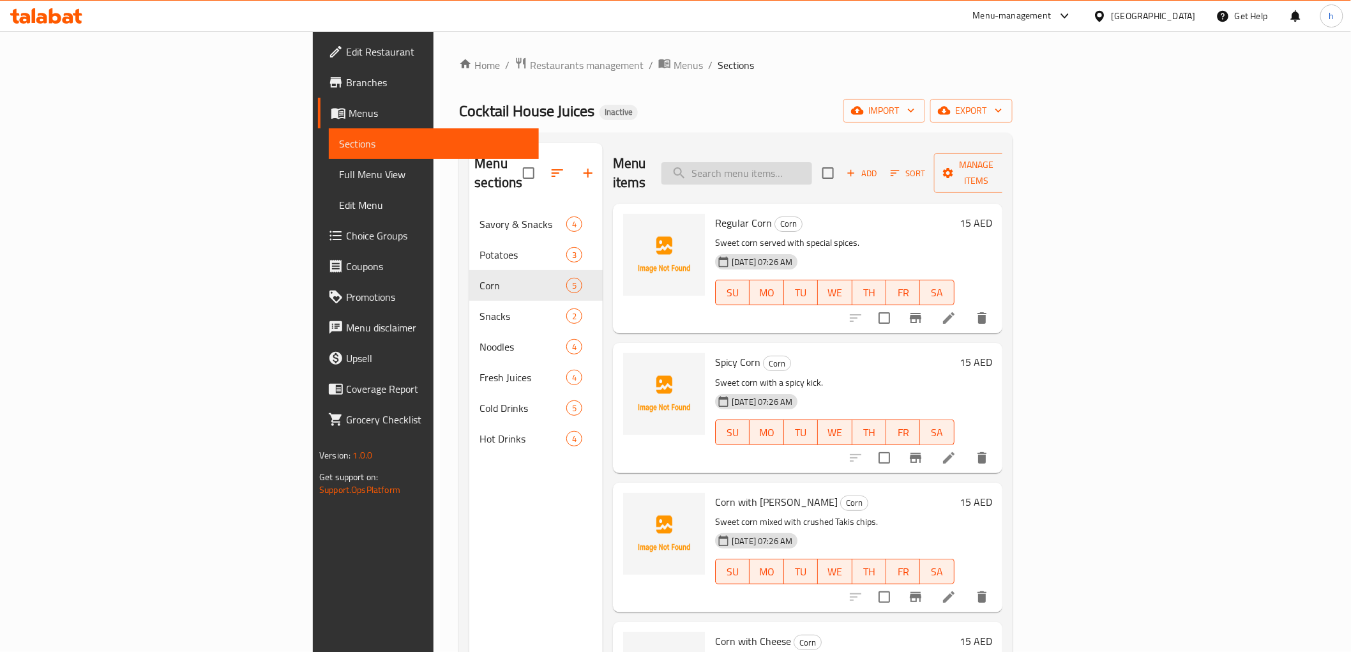
click at [812, 166] on input "search" at bounding box center [736, 173] width 151 height 22
paste input "Cocktail Juice"
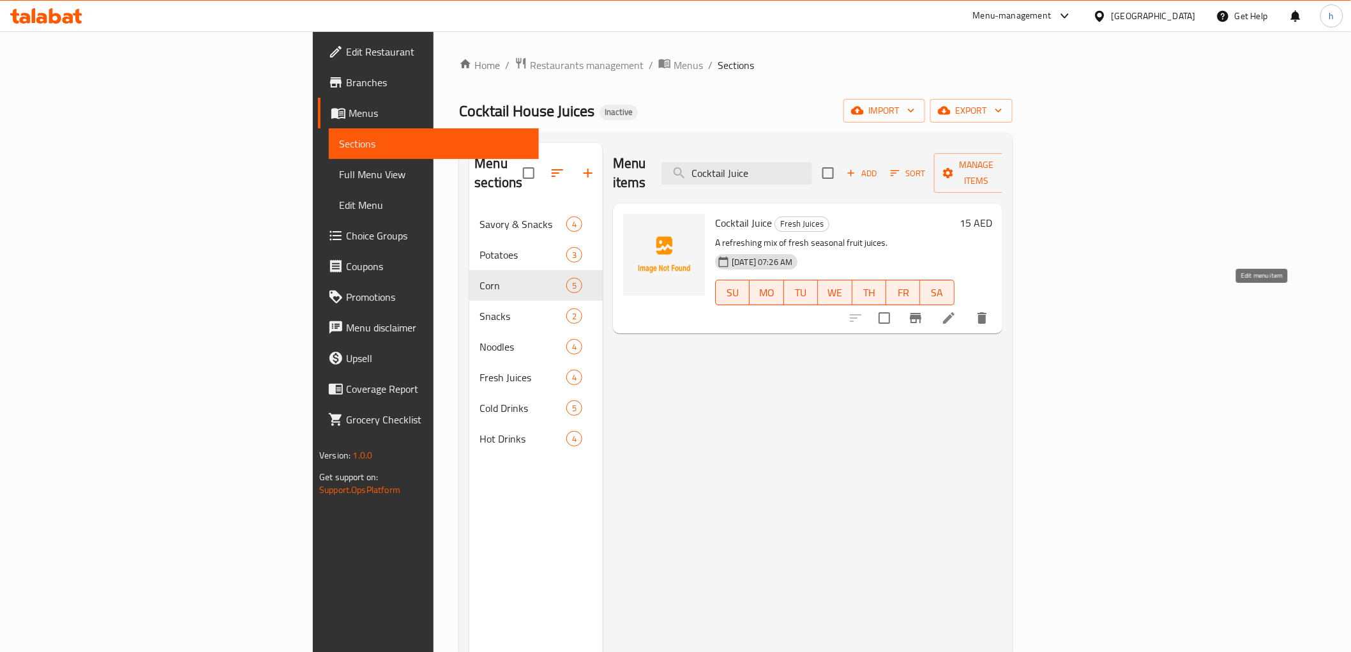
type input "Cocktail Juice"
click at [954, 312] on icon at bounding box center [948, 317] width 11 height 11
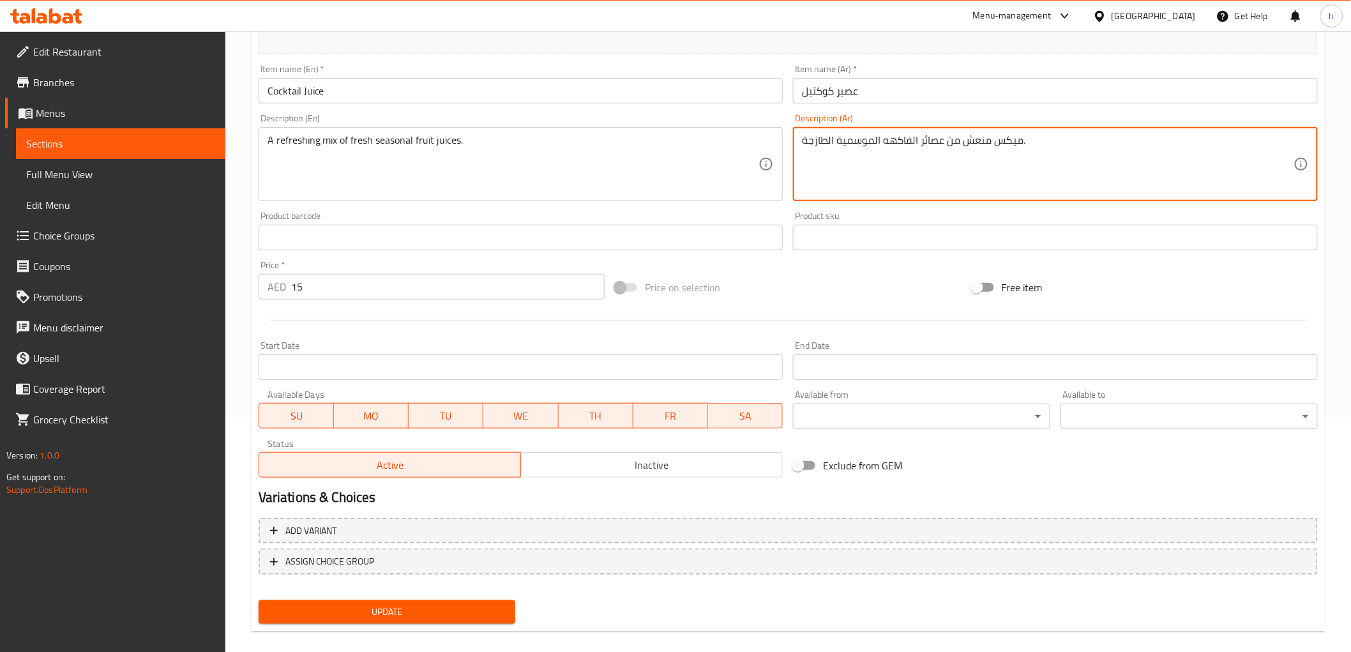
scroll to position [248, 0]
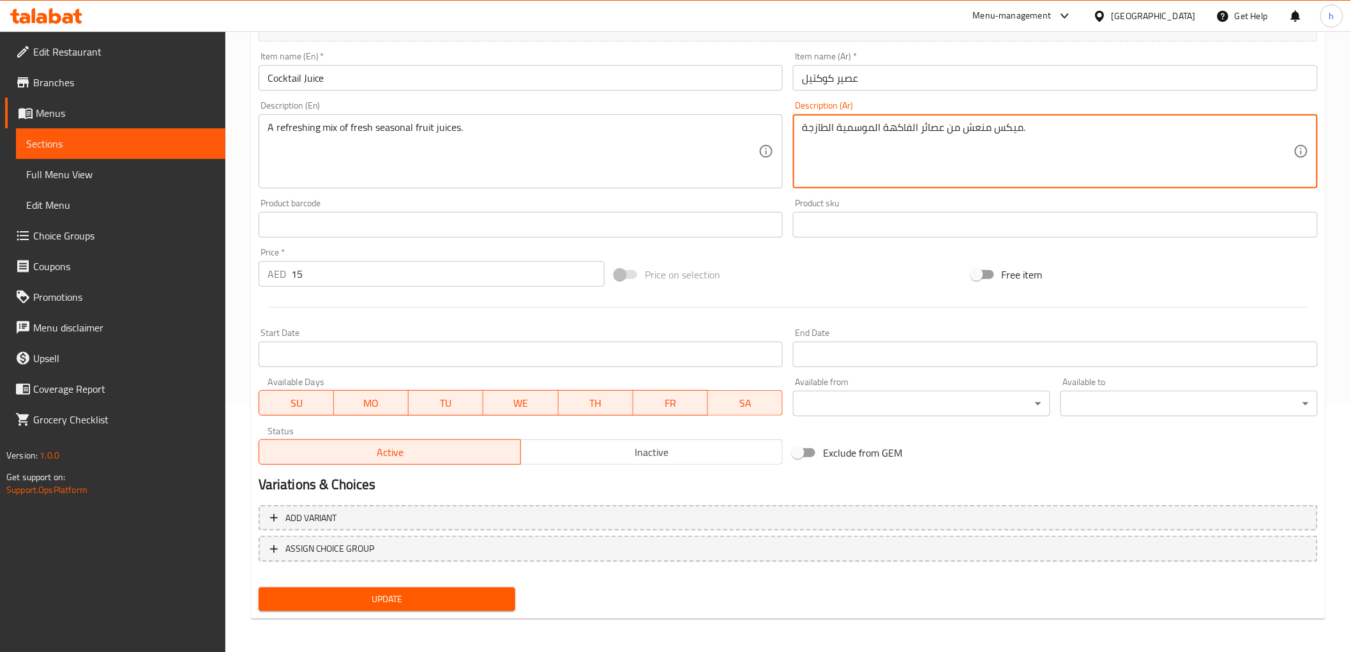
type textarea "ميكس منعش من عصائر الفاكهة الموسمية الطازجة."
click at [451, 591] on span "Update" at bounding box center [387, 599] width 237 height 16
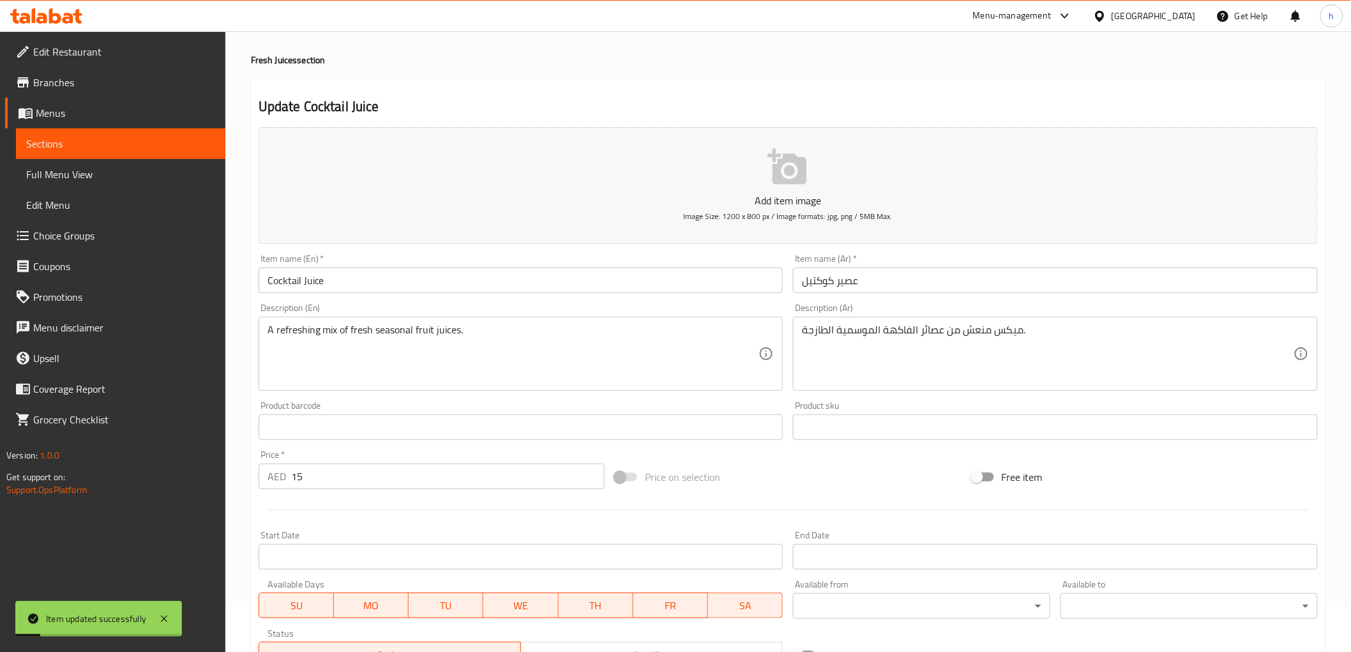
scroll to position [0, 0]
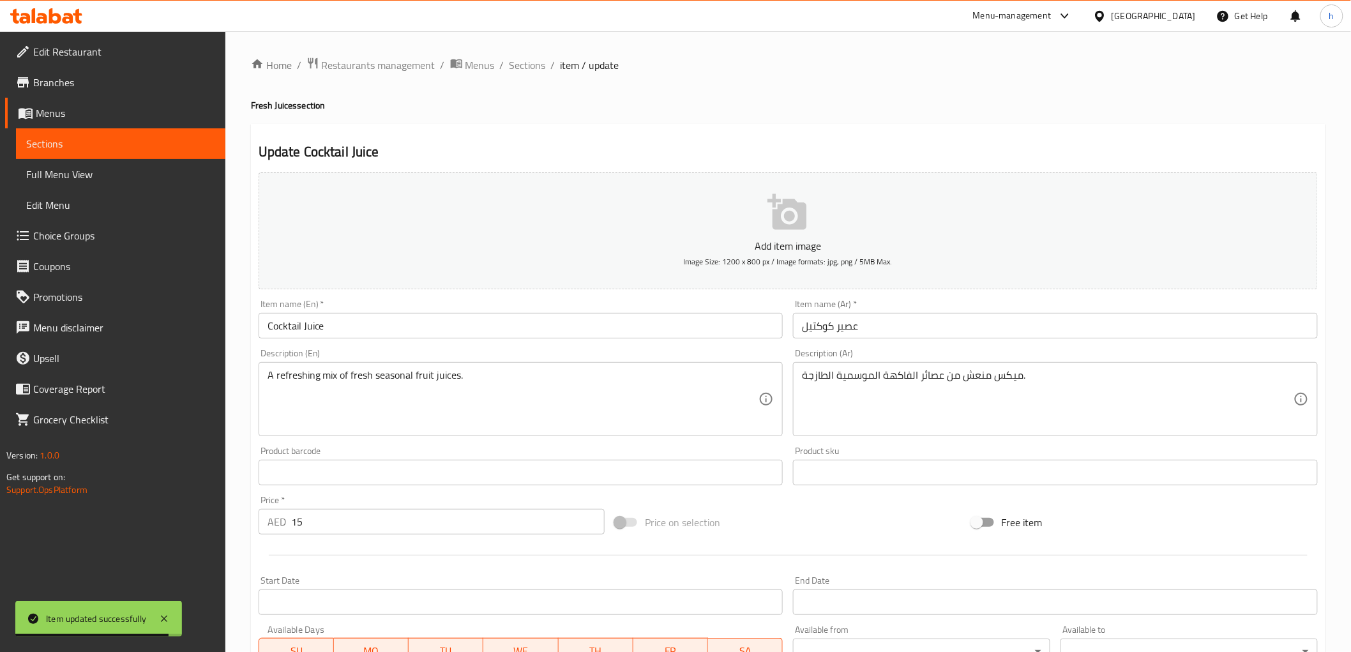
drag, startPoint x: 530, startPoint y: 66, endPoint x: 527, endPoint y: 1, distance: 65.2
click at [530, 66] on span "Sections" at bounding box center [527, 64] width 36 height 15
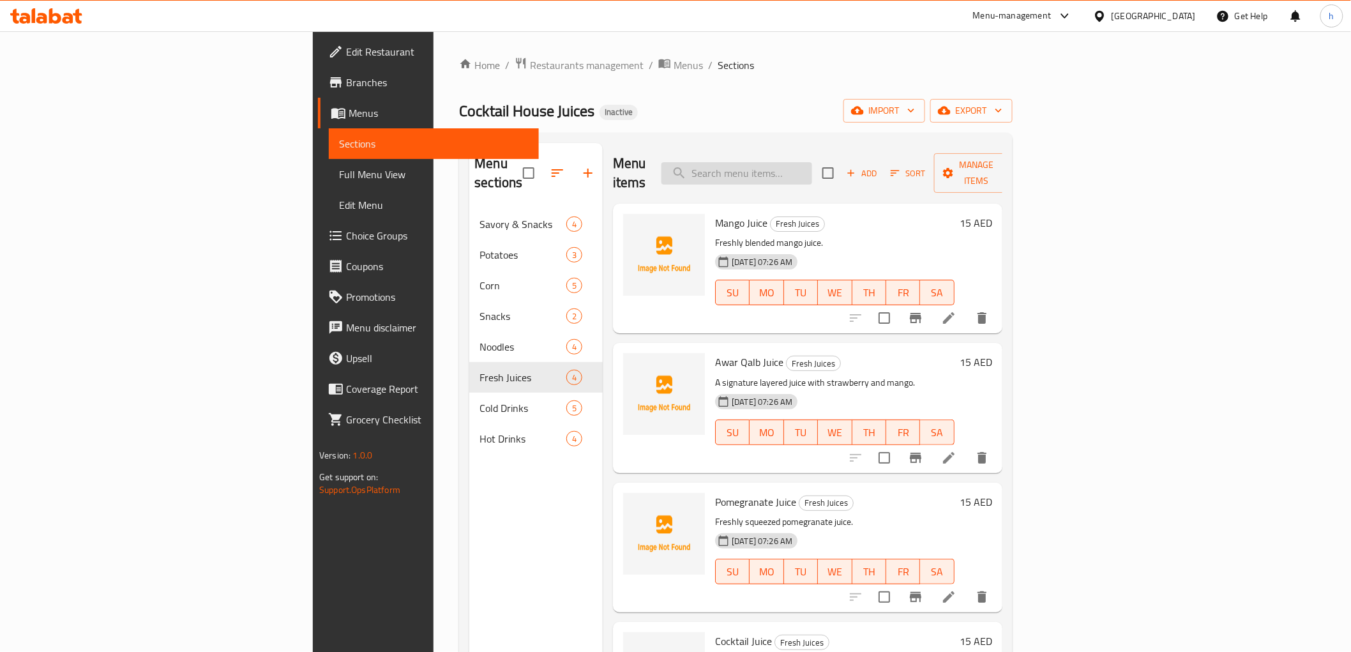
click at [801, 162] on input "search" at bounding box center [736, 173] width 151 height 22
paste input "Hibiscus"
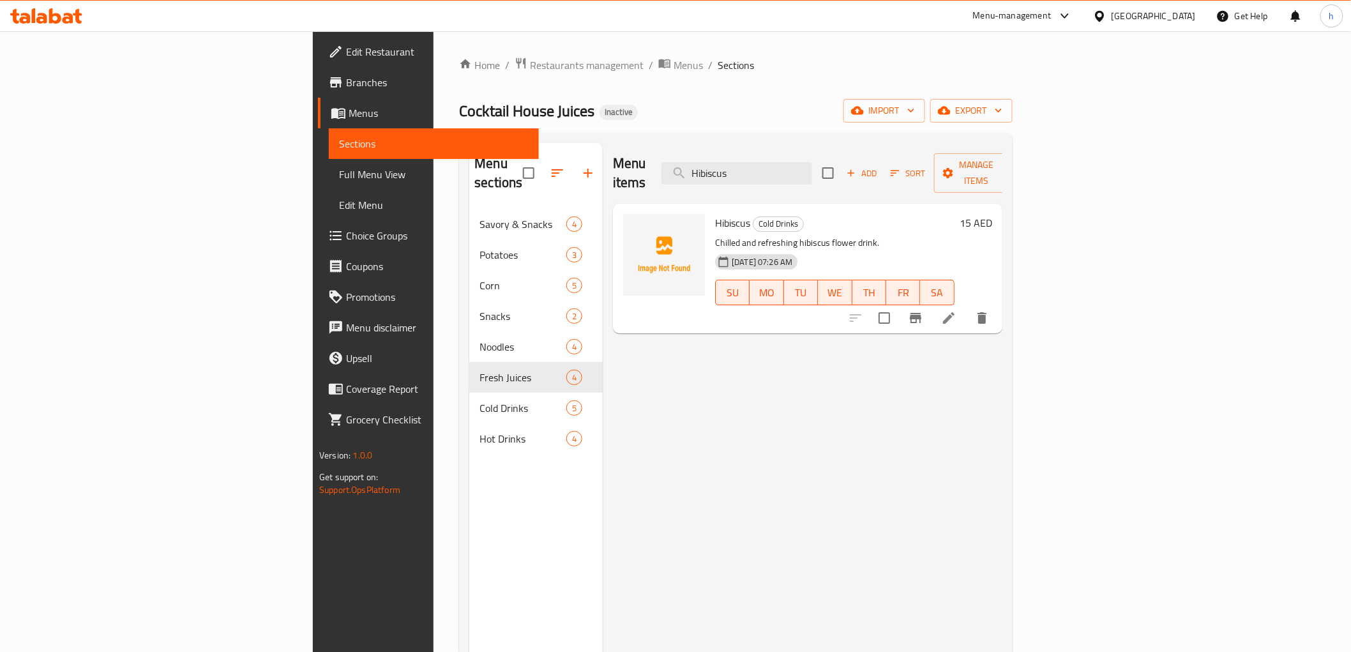
type input "Hibiscus"
click at [966, 306] on li at bounding box center [949, 317] width 36 height 23
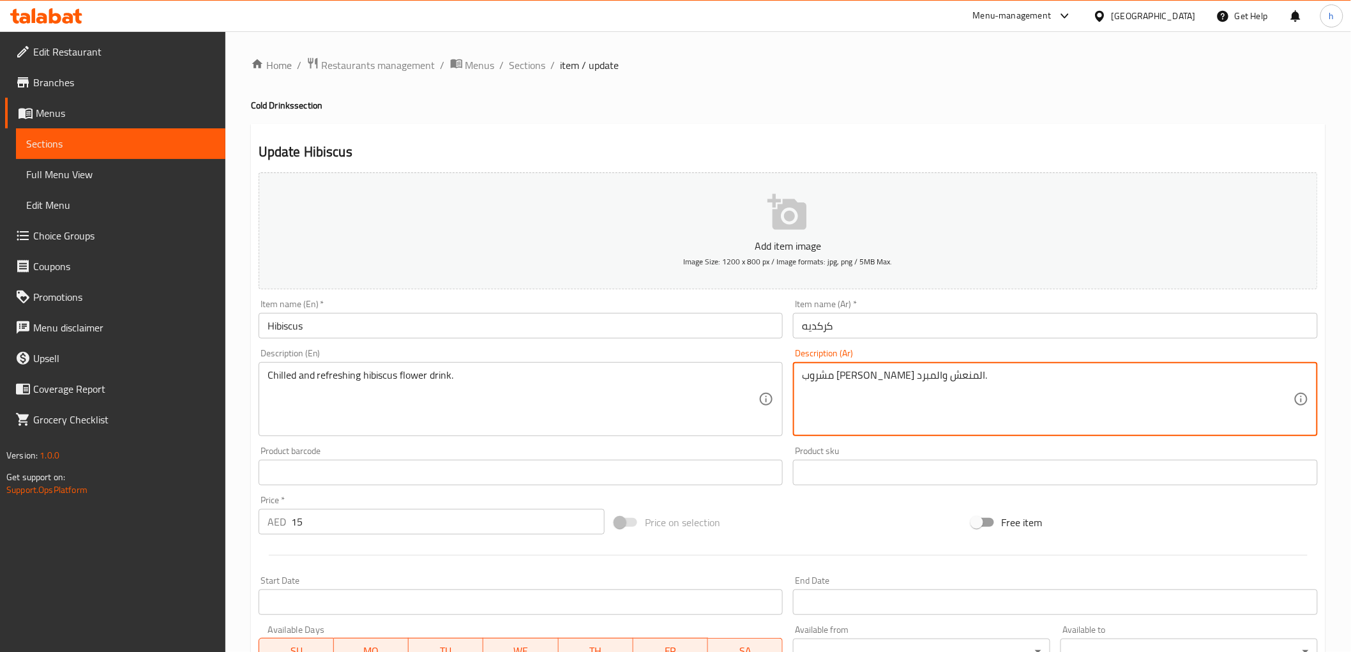
click at [931, 375] on textarea "مشروب [PERSON_NAME] المنعش والمبرد." at bounding box center [1047, 399] width 491 height 61
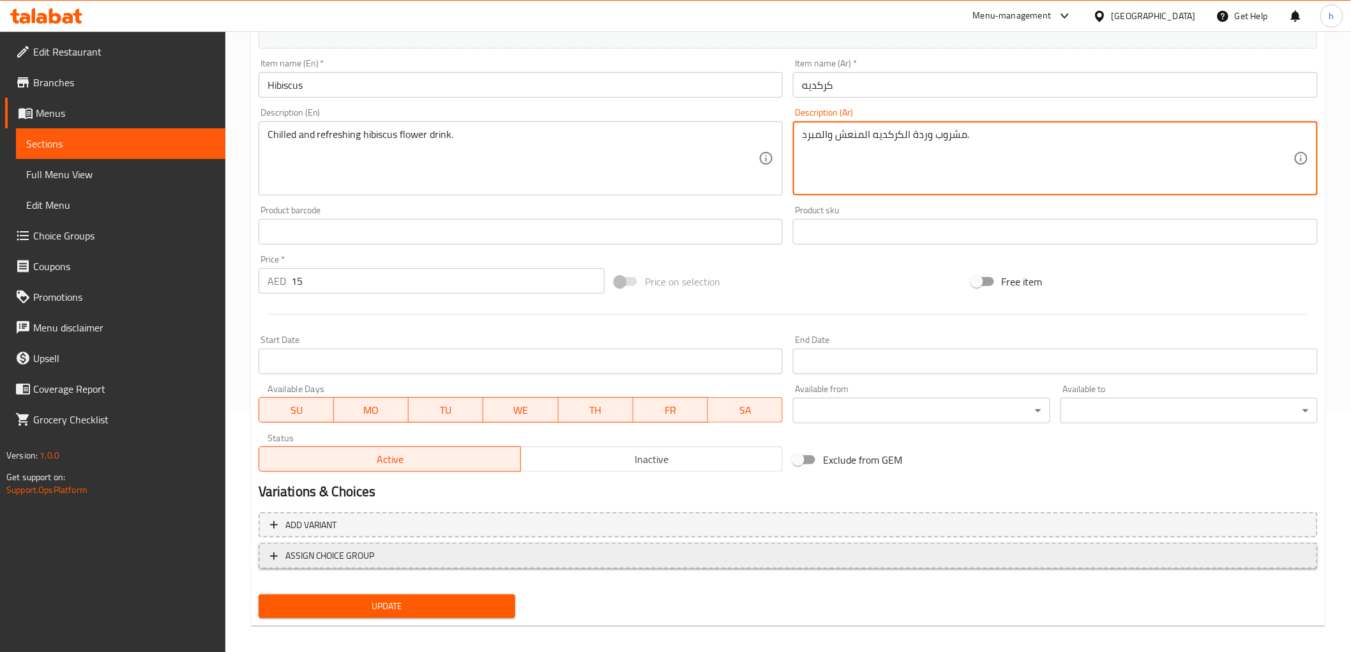
scroll to position [248, 0]
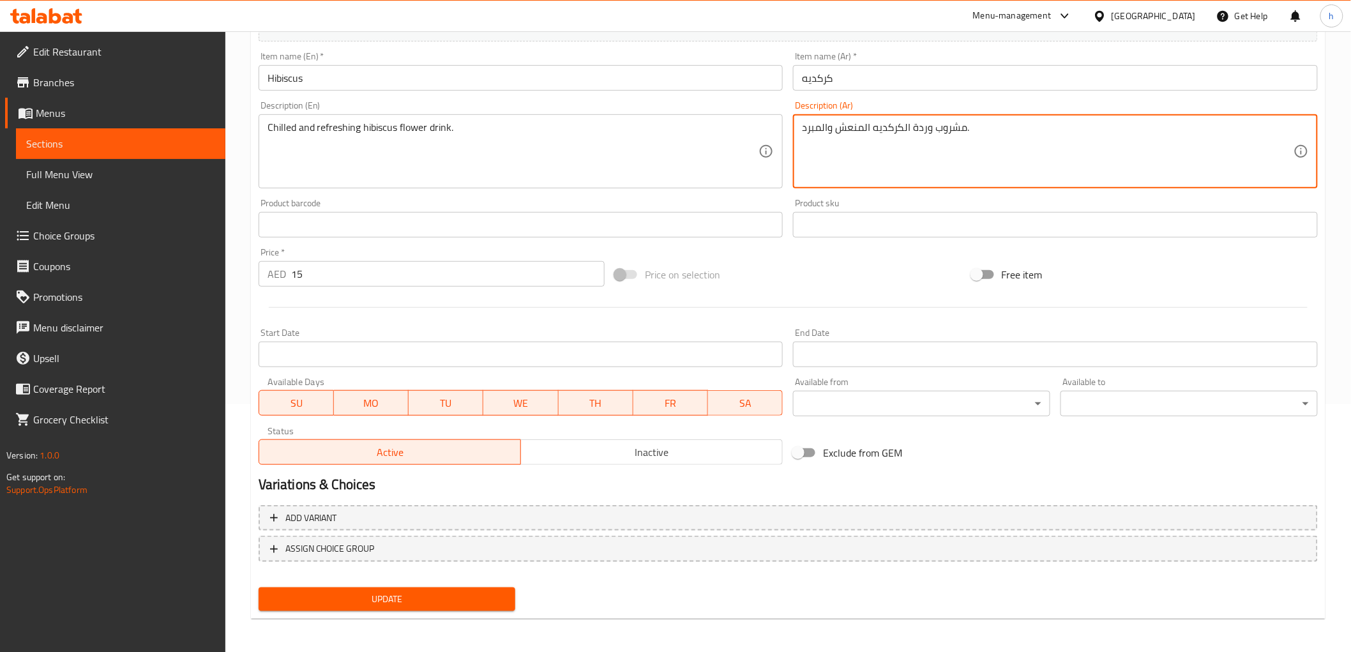
type textarea "مشروب وردة الكركديه المنعش والمبرد."
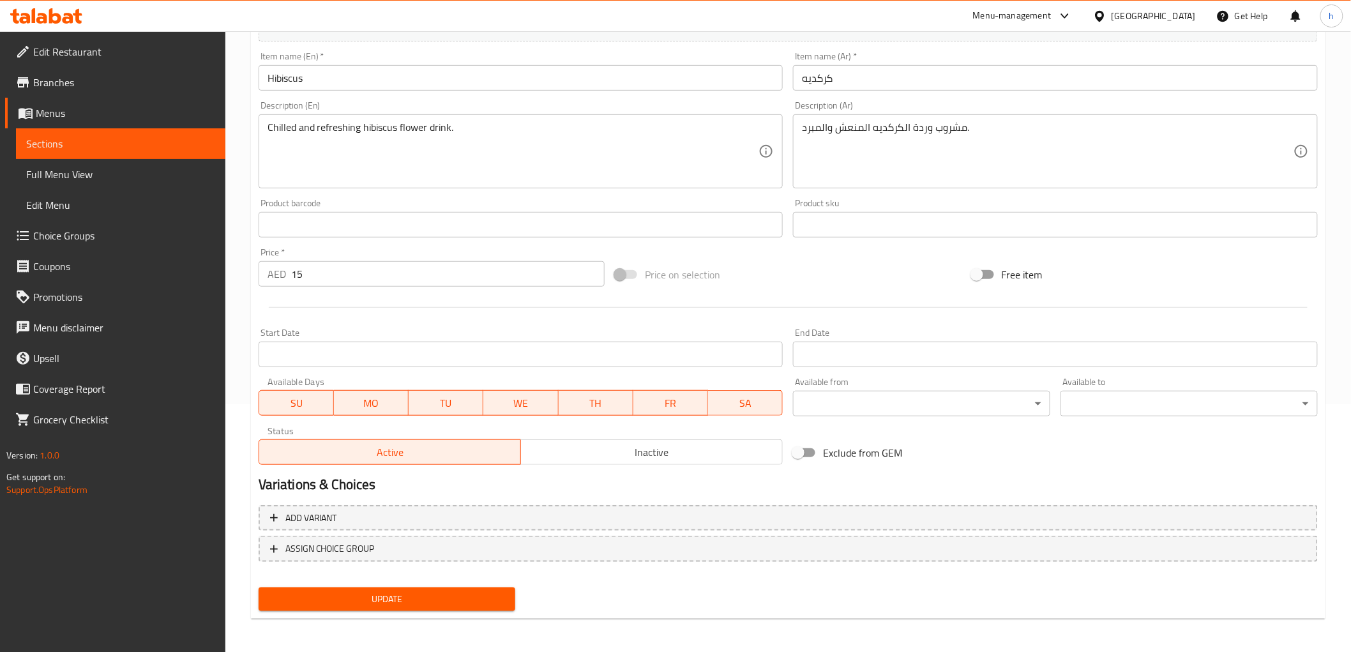
drag, startPoint x: 452, startPoint y: 588, endPoint x: 461, endPoint y: 574, distance: 16.5
click at [452, 591] on span "Update" at bounding box center [387, 599] width 237 height 16
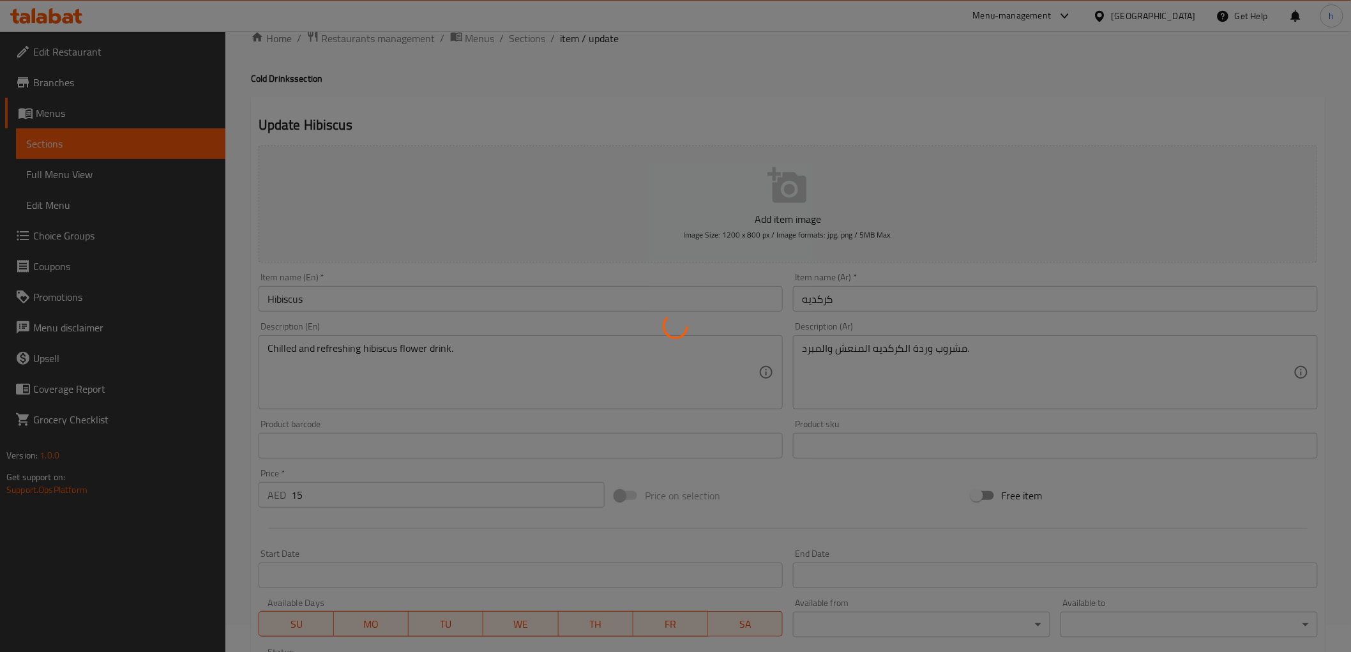
scroll to position [0, 0]
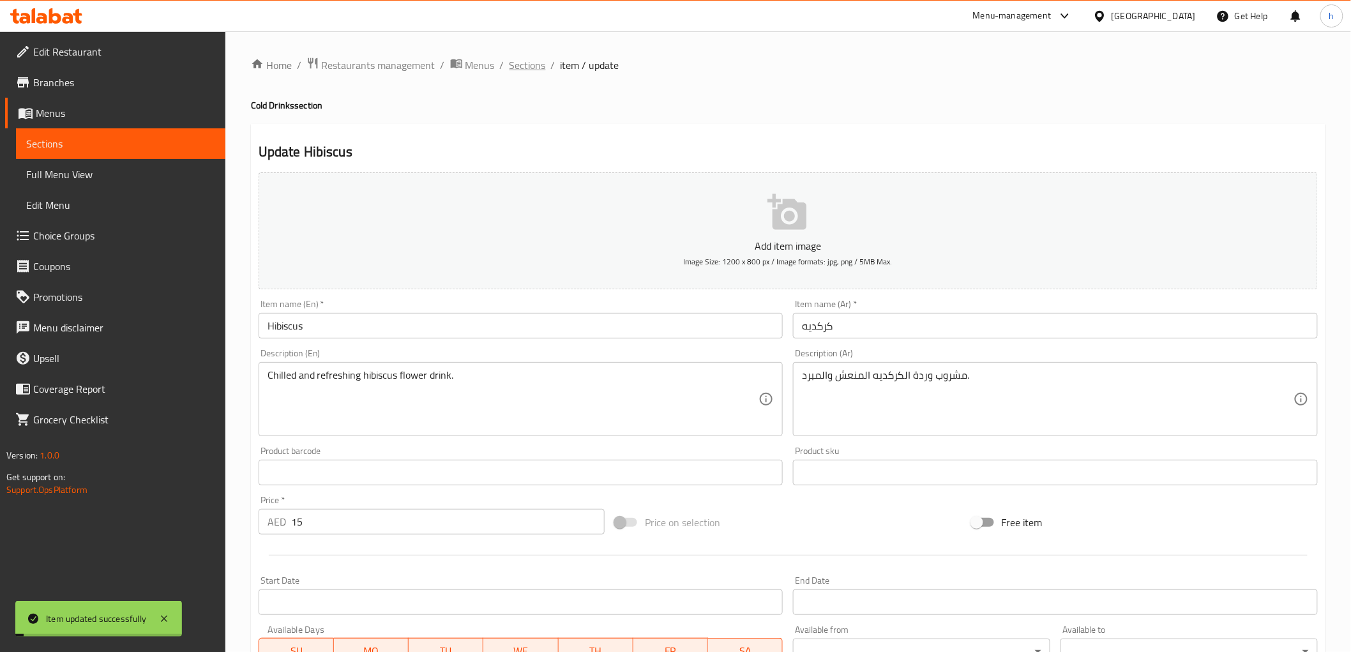
click at [521, 62] on span "Sections" at bounding box center [527, 64] width 36 height 15
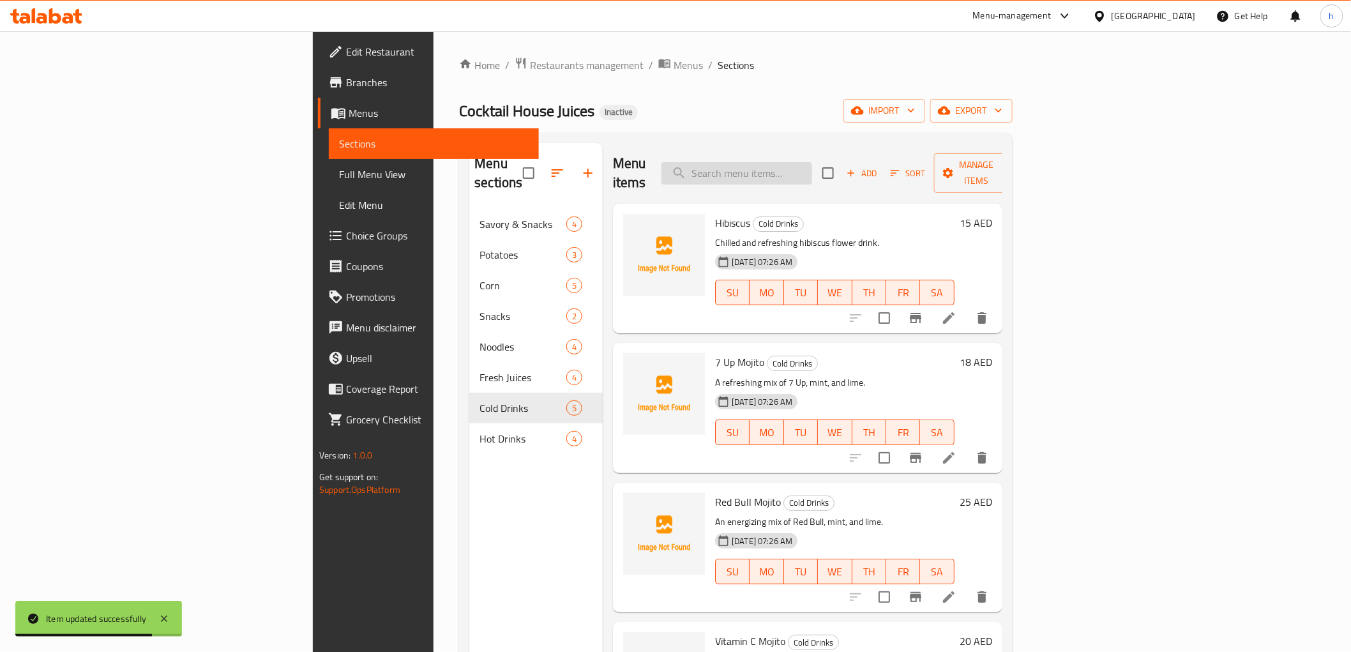
click at [799, 162] on input "search" at bounding box center [736, 173] width 151 height 22
paste input "Red Bull Mojito"
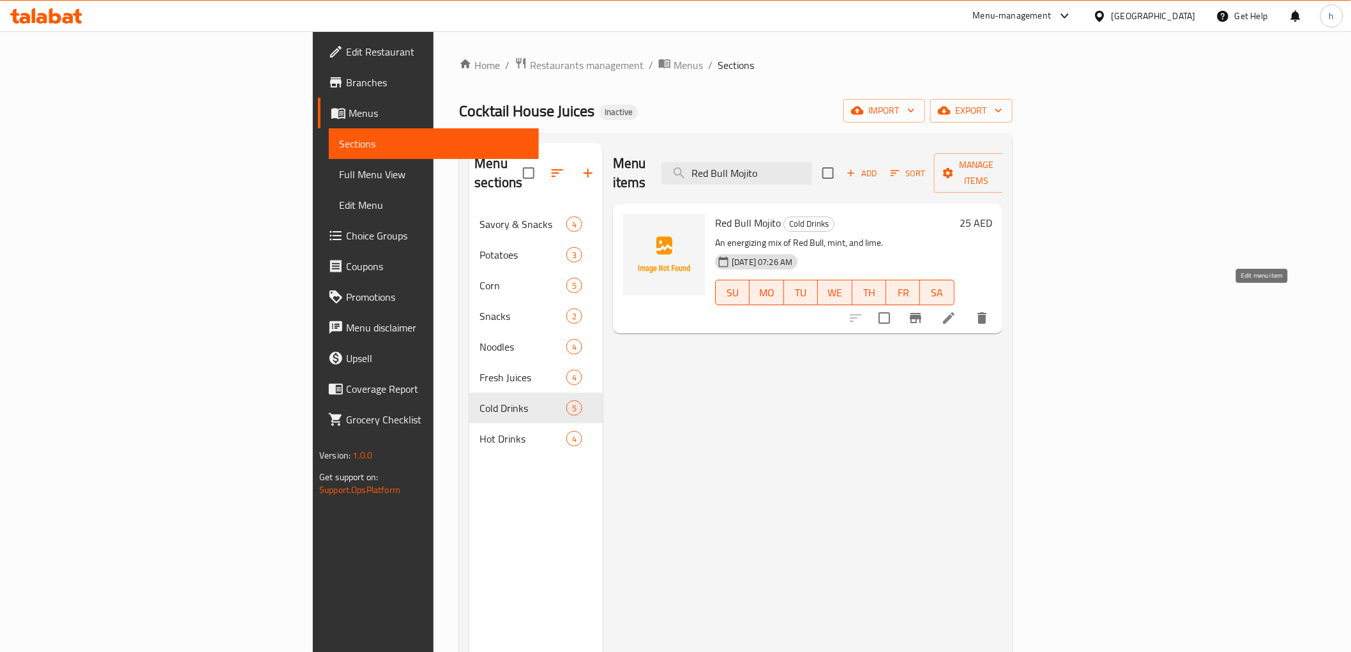
type input "Red Bull Mojito"
click at [956, 310] on icon at bounding box center [948, 317] width 15 height 15
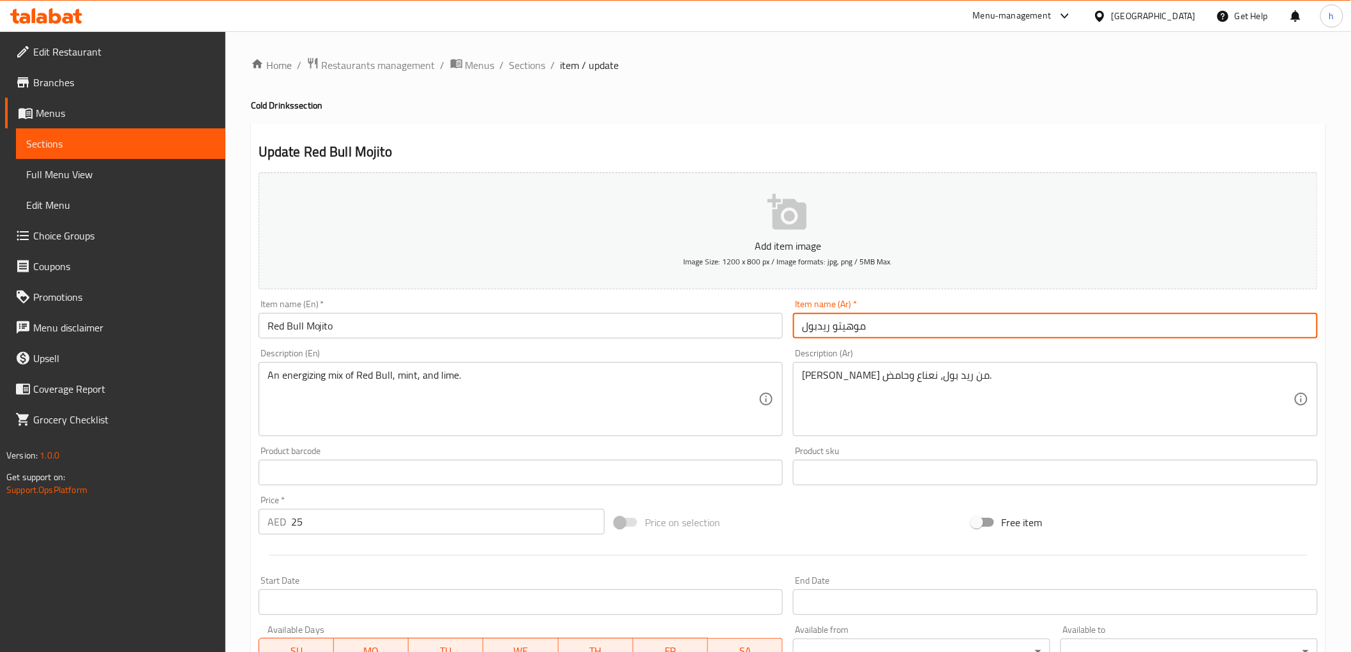
click at [819, 327] on input "موهيتو ريدبول" at bounding box center [1055, 326] width 525 height 26
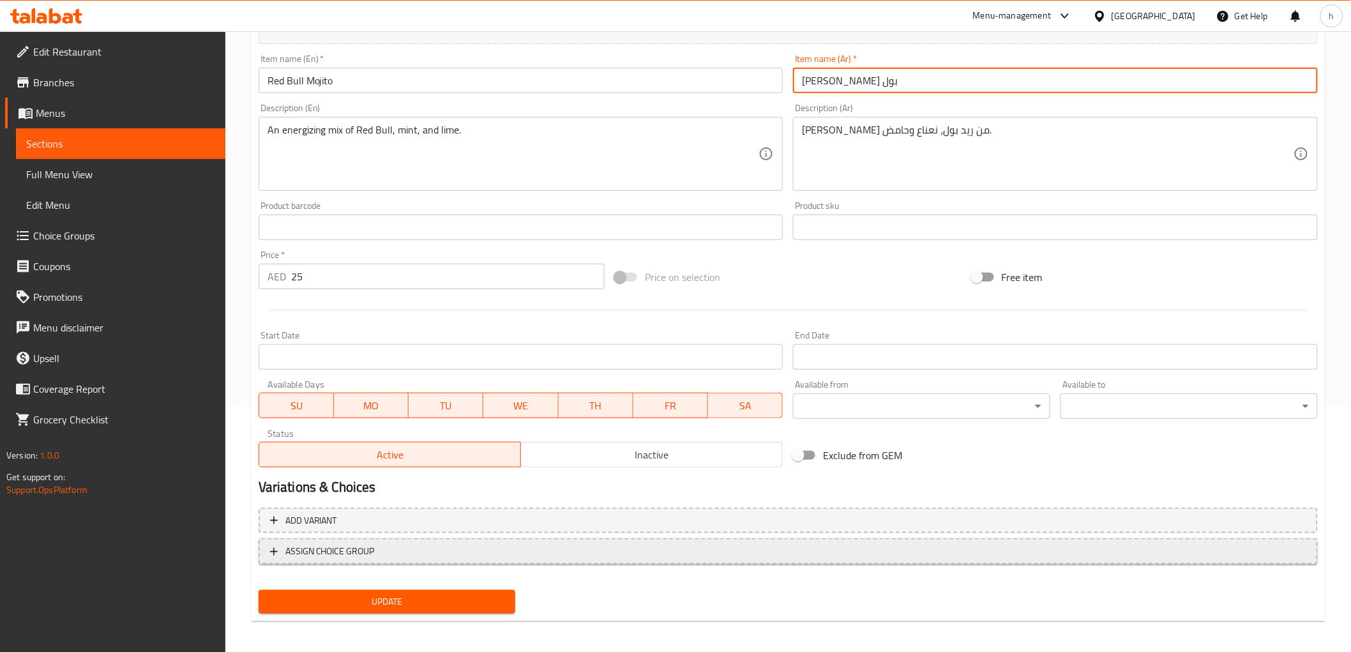
scroll to position [248, 0]
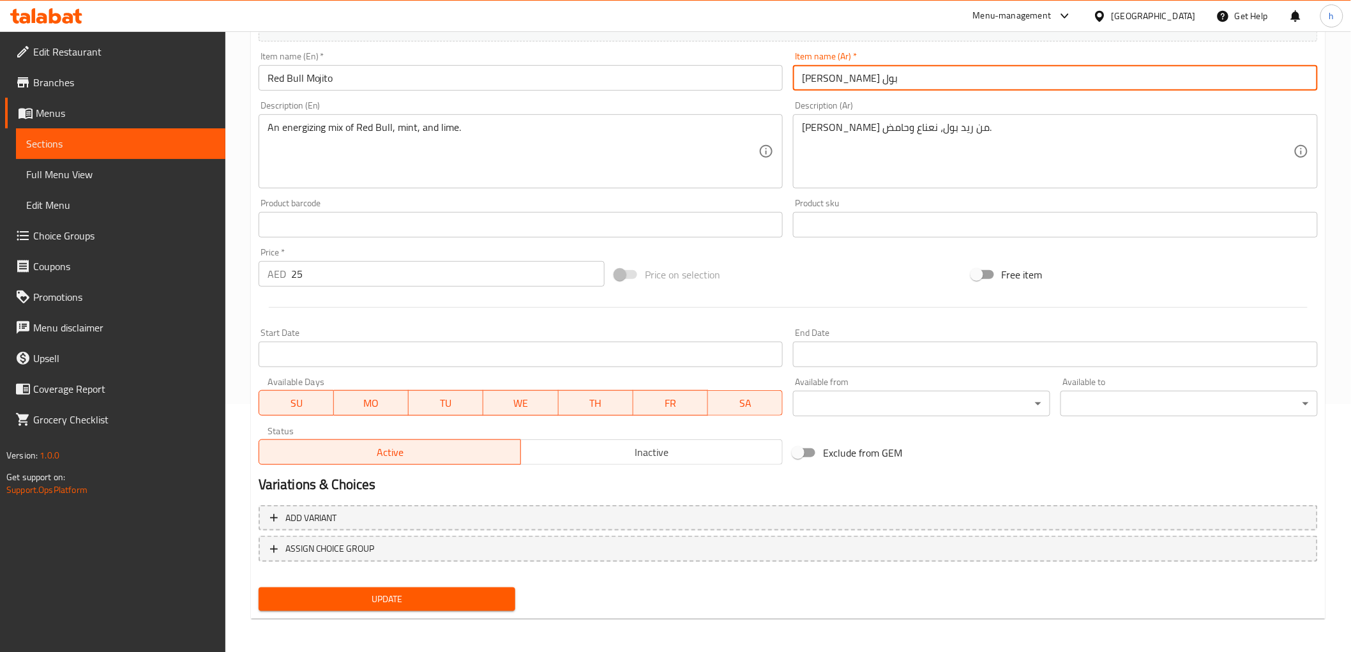
type input "[PERSON_NAME] بول"
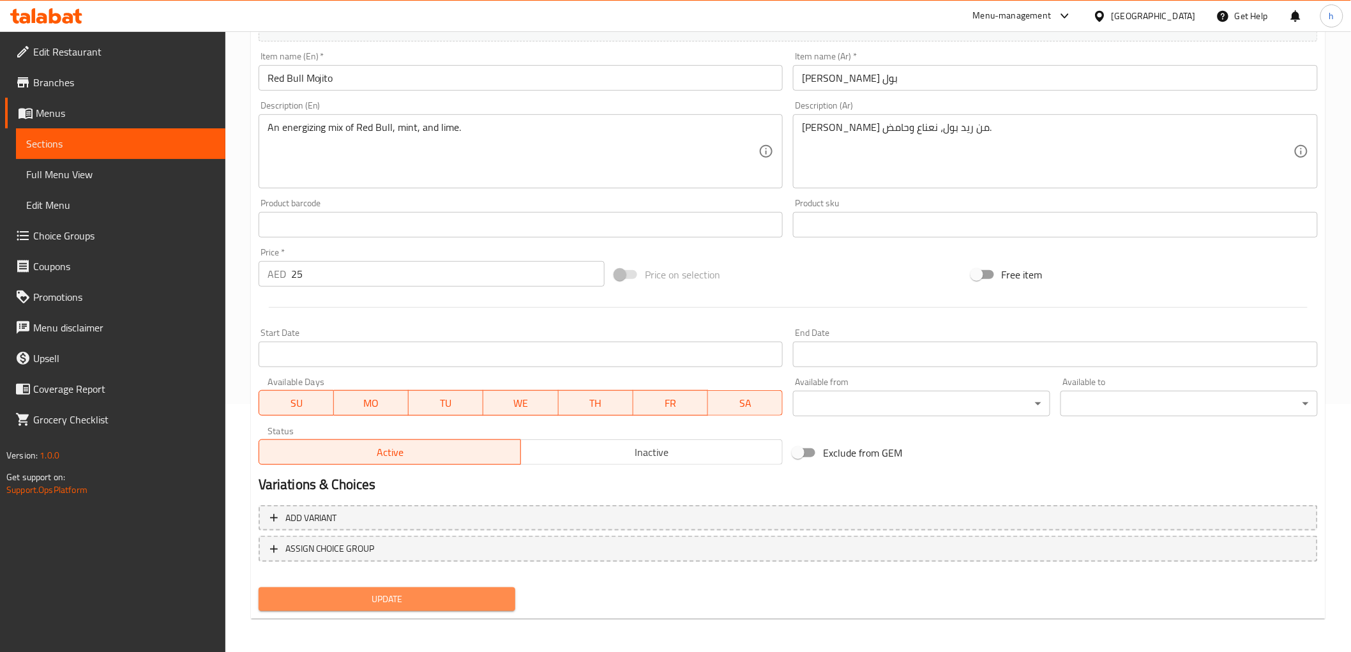
click at [513, 598] on button "Update" at bounding box center [387, 599] width 257 height 24
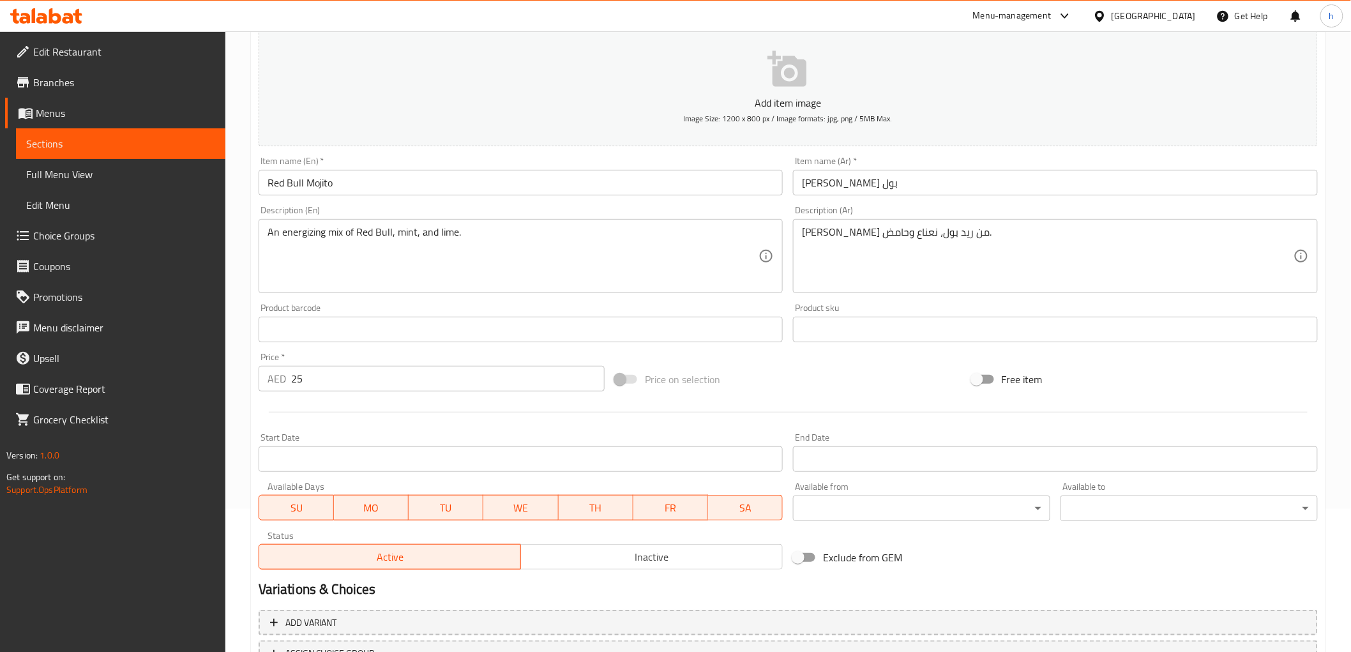
scroll to position [0, 0]
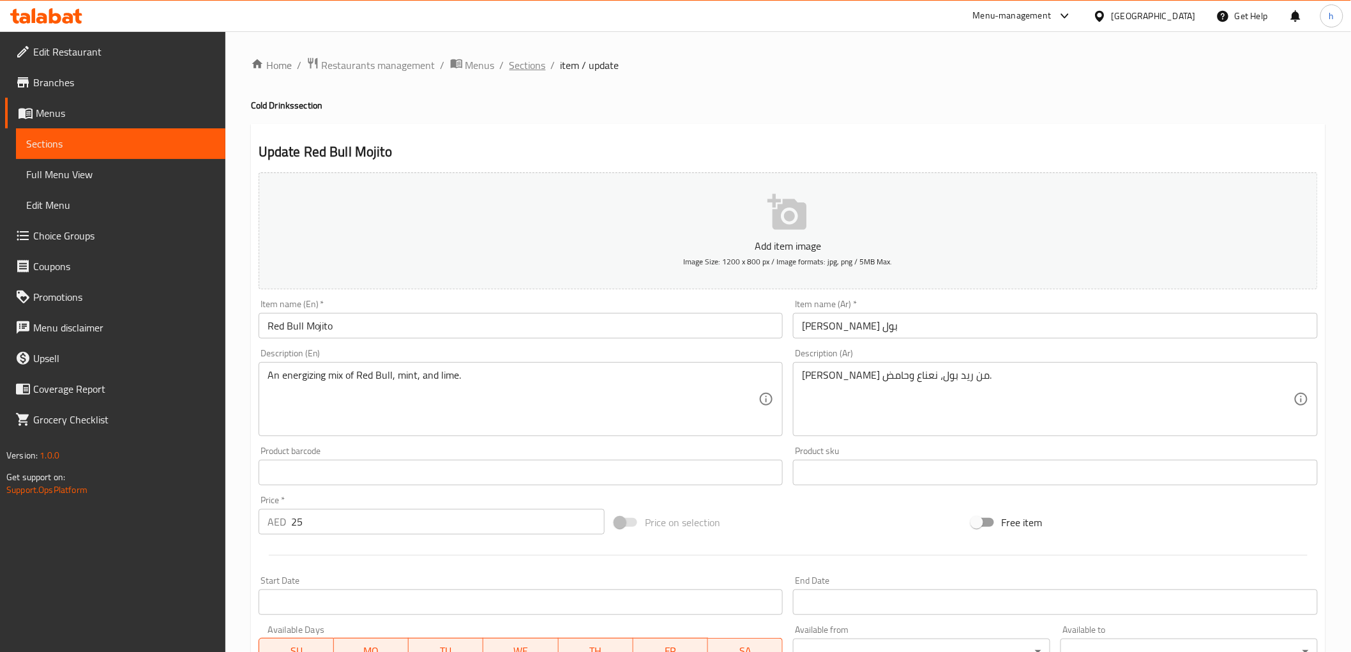
click at [537, 64] on span "Sections" at bounding box center [527, 64] width 36 height 15
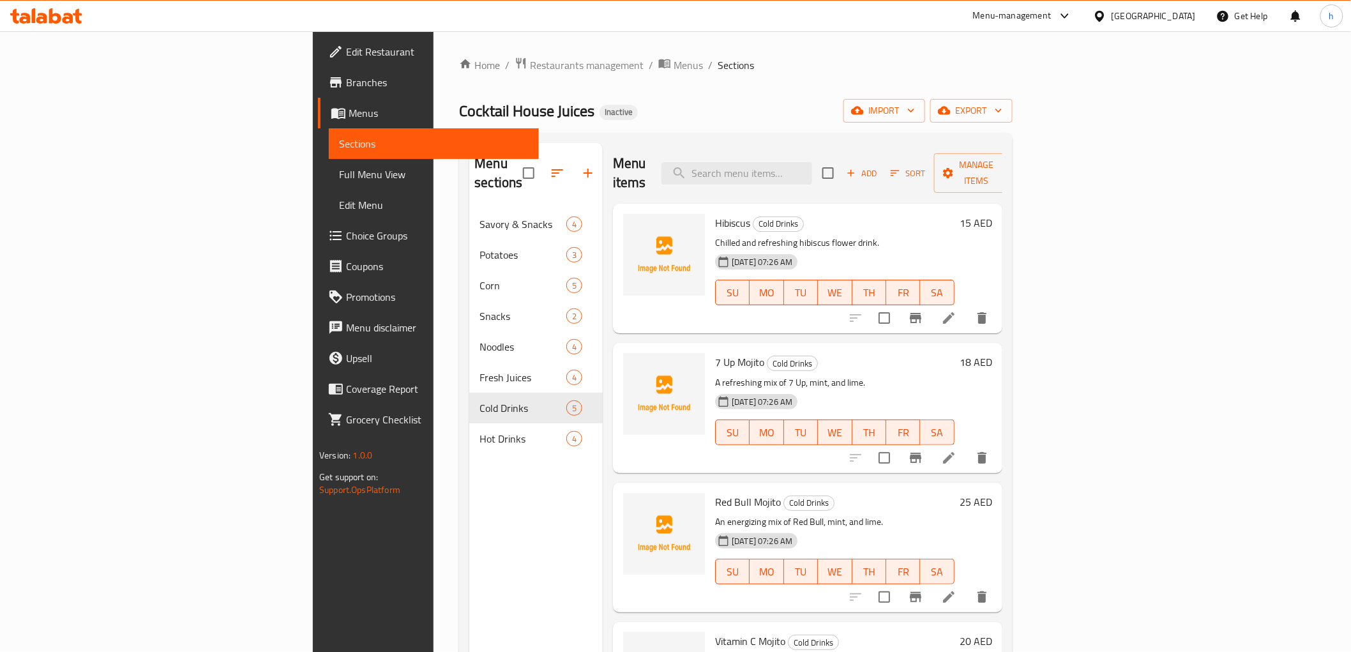
click at [318, 39] on link "Edit Restaurant" at bounding box center [428, 51] width 220 height 31
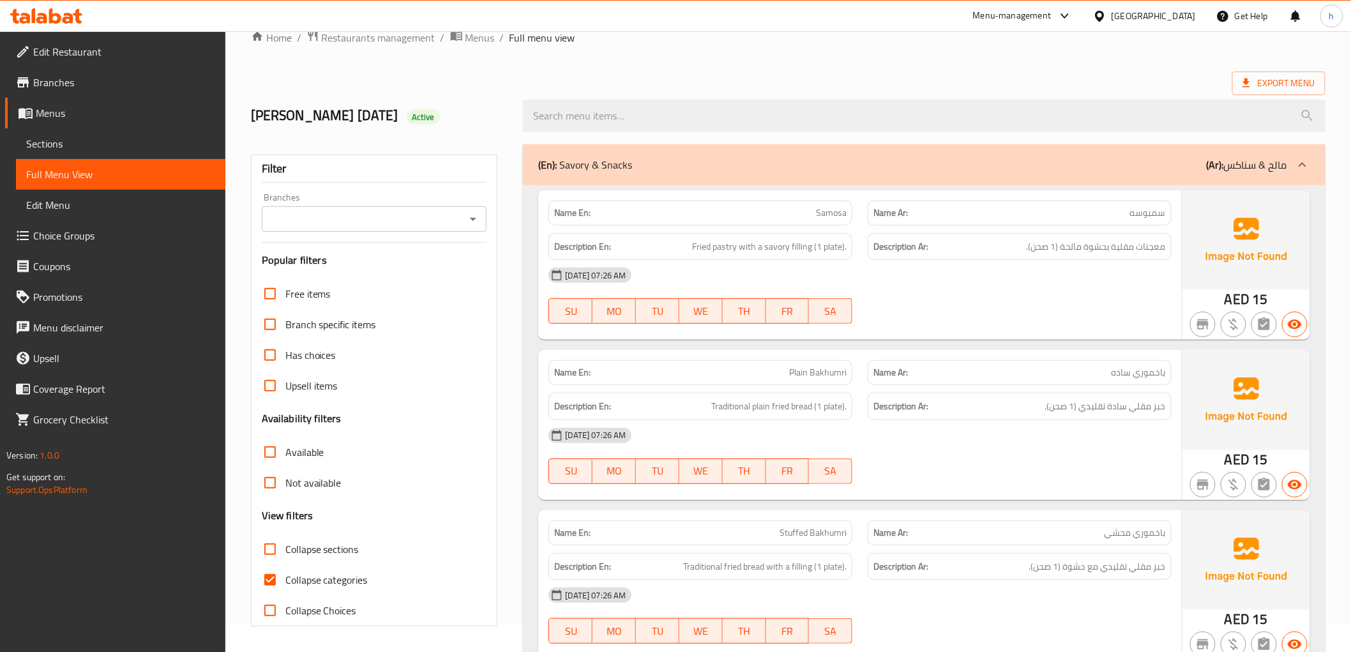
click at [277, 574] on input "Collapse categories" at bounding box center [270, 579] width 31 height 31
checkbox input "false"
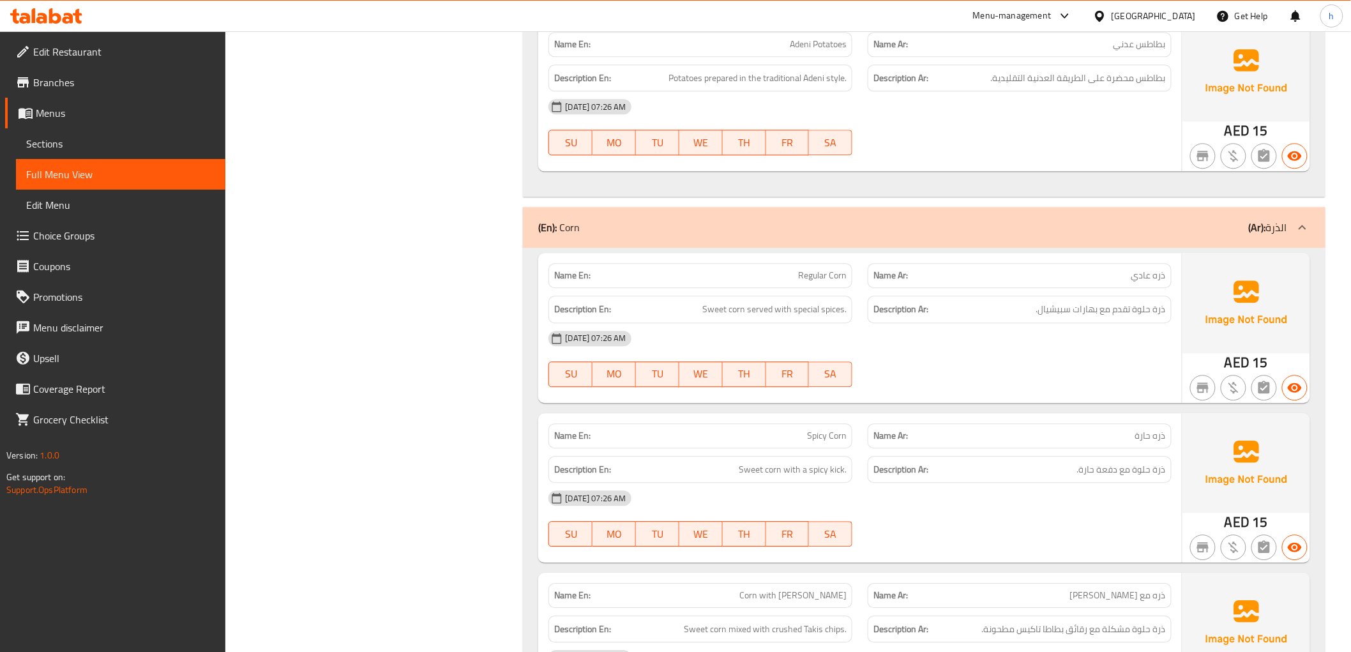
scroll to position [1233, 0]
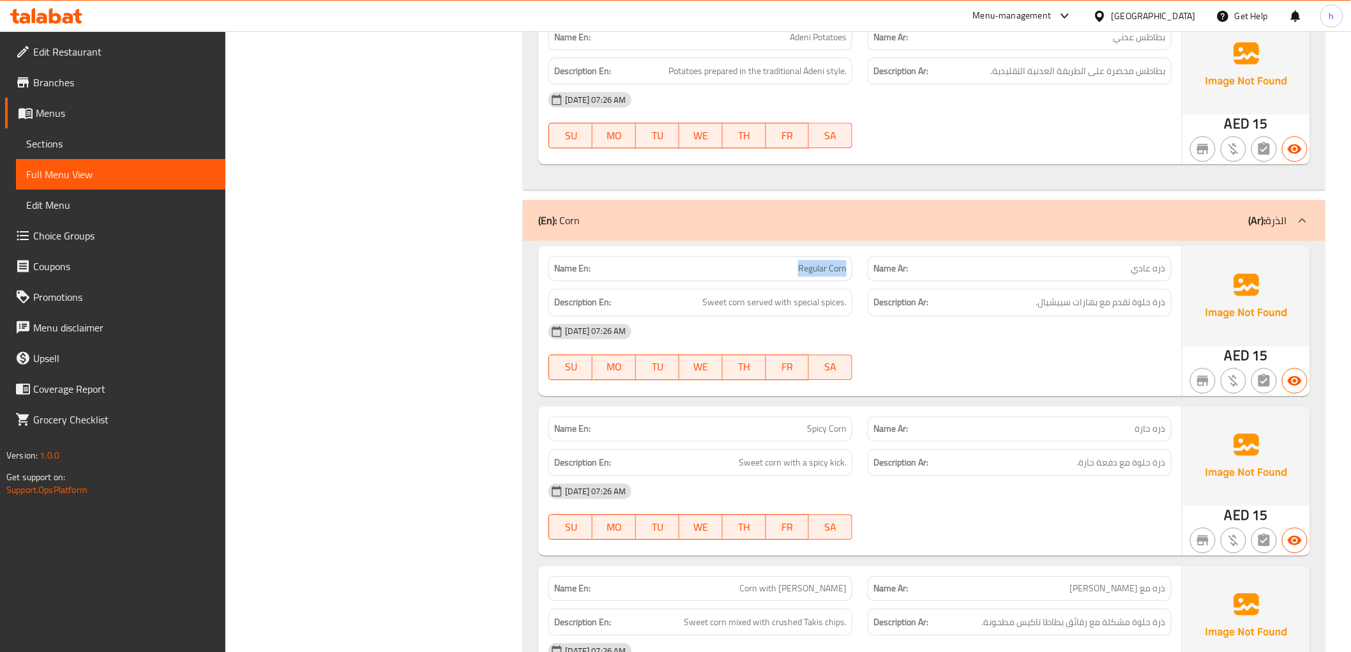
drag, startPoint x: 798, startPoint y: 267, endPoint x: 858, endPoint y: 271, distance: 59.5
click at [858, 271] on div "Name En: Regular Corn" at bounding box center [700, 268] width 319 height 40
copy span "Regular Corn"
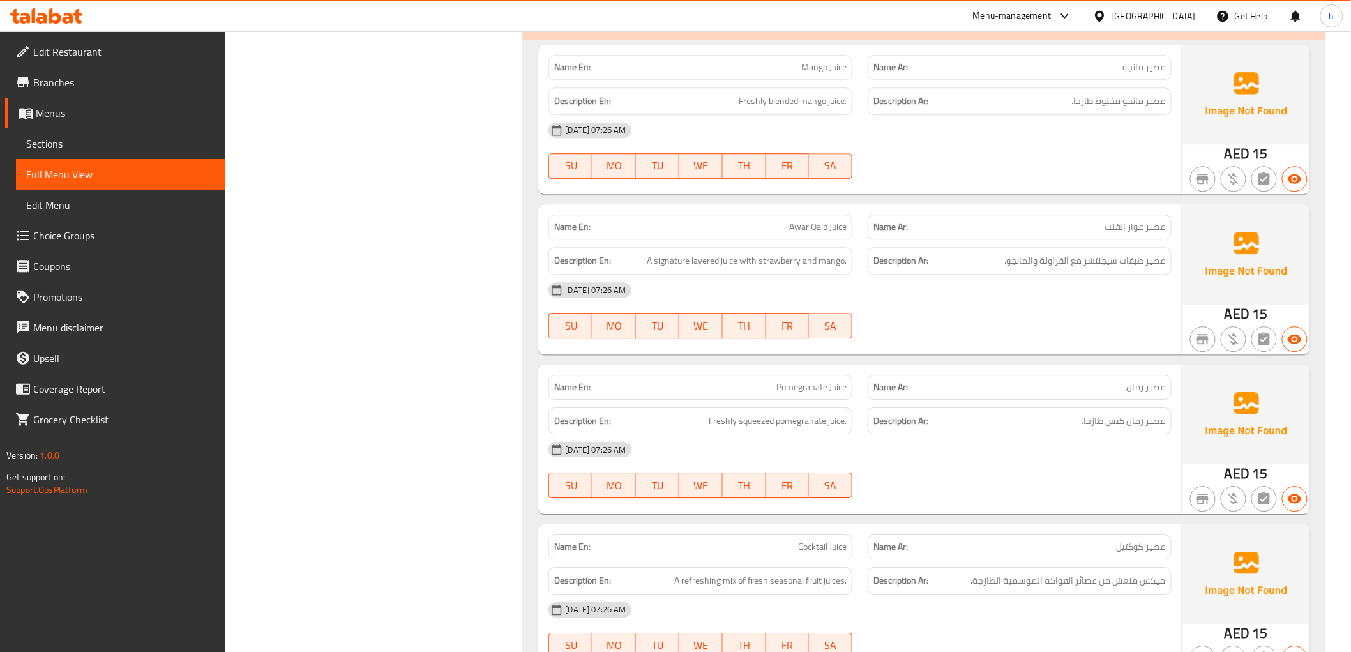
scroll to position [3502, 0]
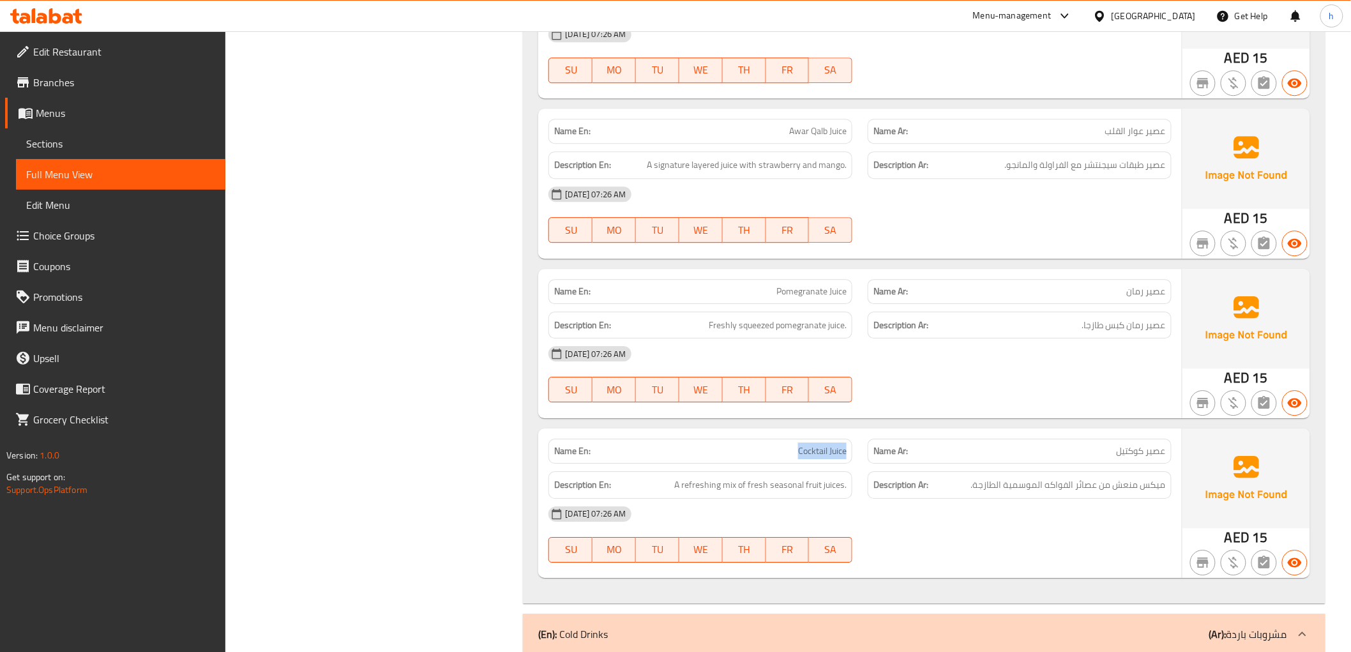
drag, startPoint x: 791, startPoint y: 449, endPoint x: 853, endPoint y: 460, distance: 62.3
click at [853, 460] on div "Name En: Cocktail Juice" at bounding box center [700, 451] width 319 height 40
copy span "Cocktail Juice"
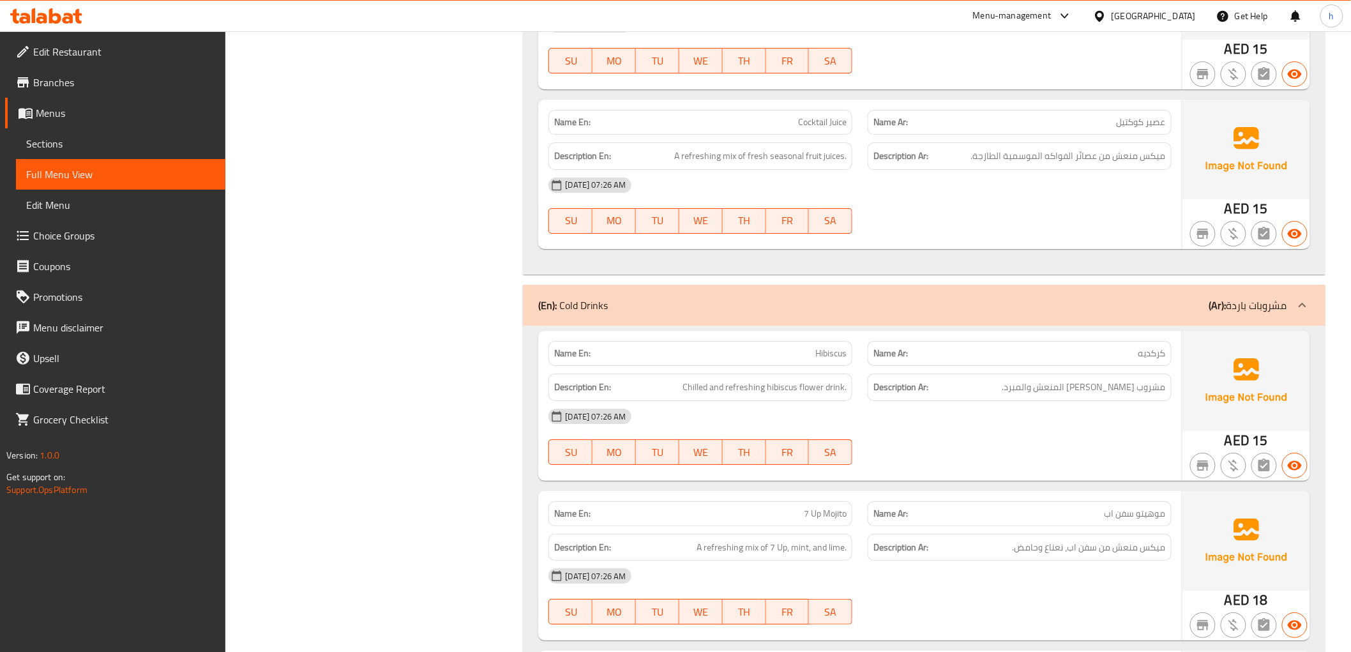
scroll to position [3999, 0]
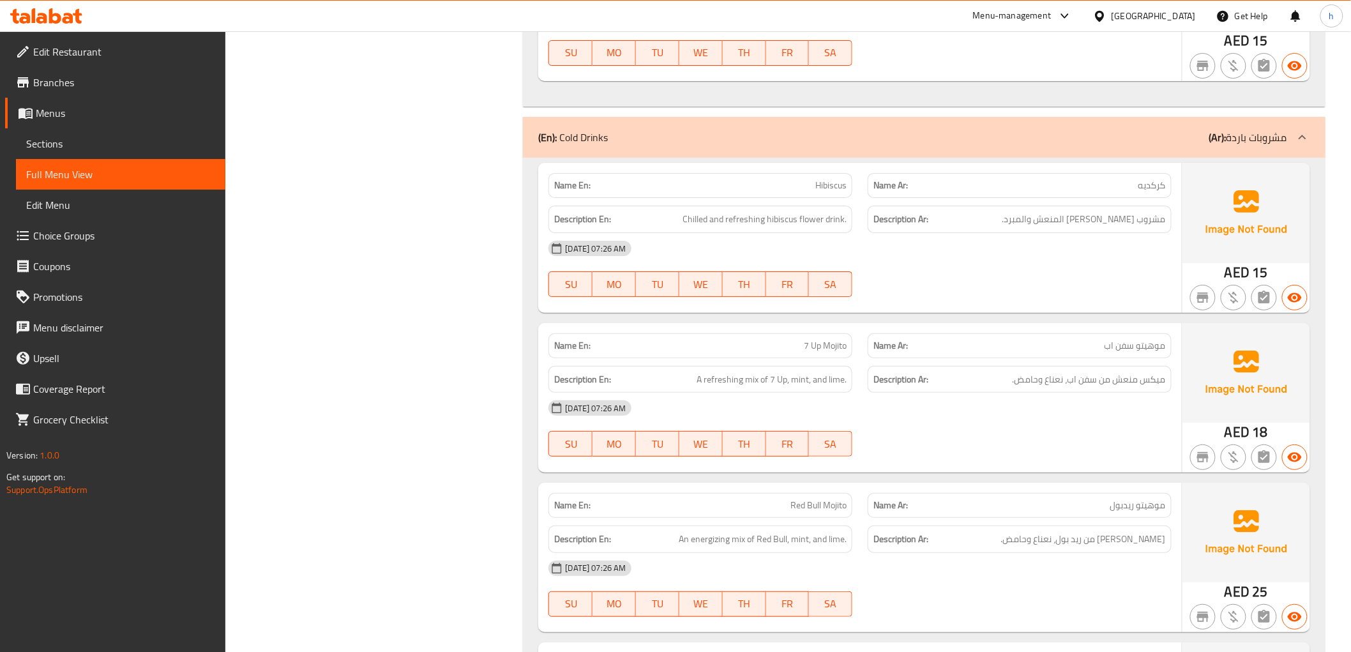
click at [821, 187] on span "Hibiscus" at bounding box center [830, 185] width 31 height 13
copy span "Hibiscus"
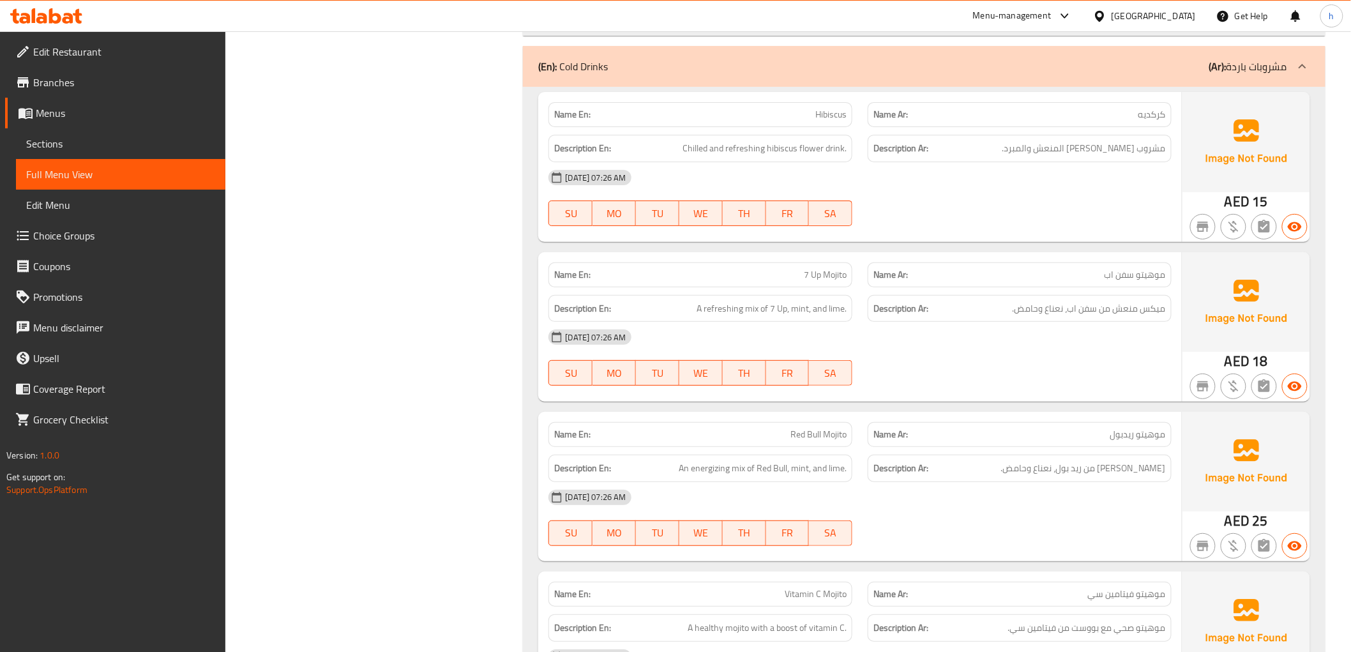
scroll to position [4140, 0]
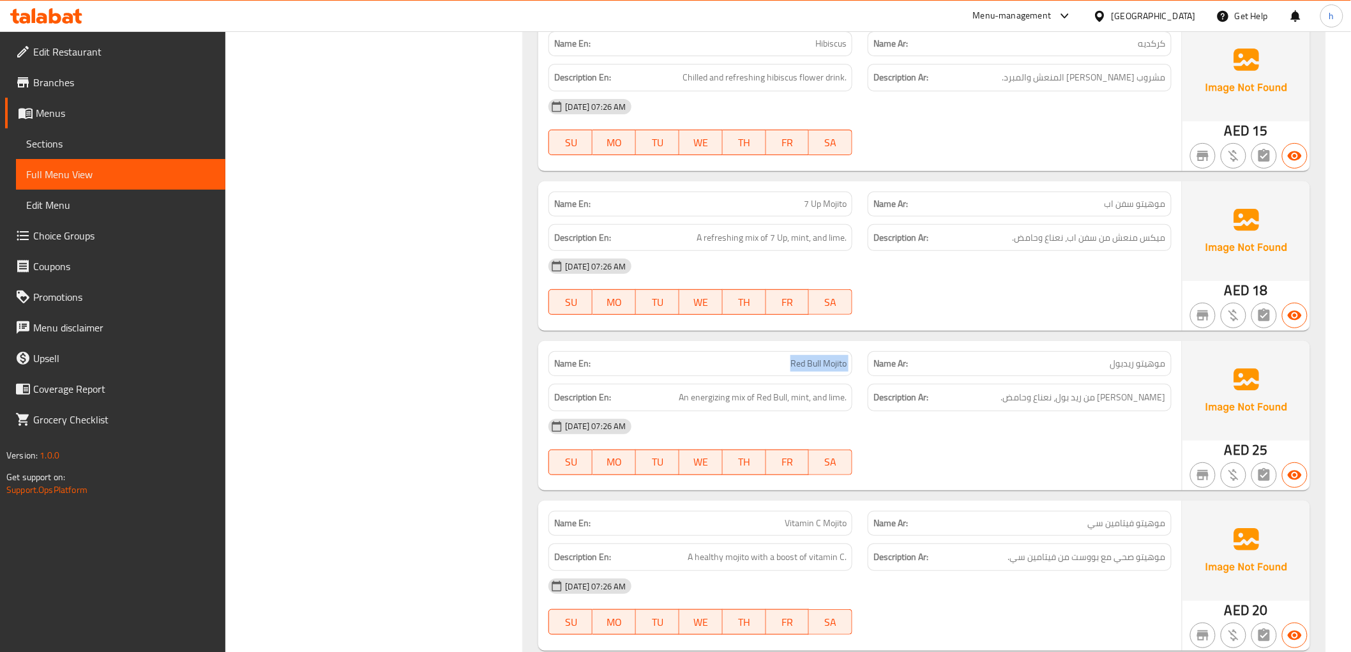
drag, startPoint x: 790, startPoint y: 360, endPoint x: 875, endPoint y: 372, distance: 86.4
click at [875, 372] on div "Name En: Red Bull Mojito Name Ar: موهيتو ريدبول" at bounding box center [860, 363] width 638 height 40
copy span "Red Bull Mojito"
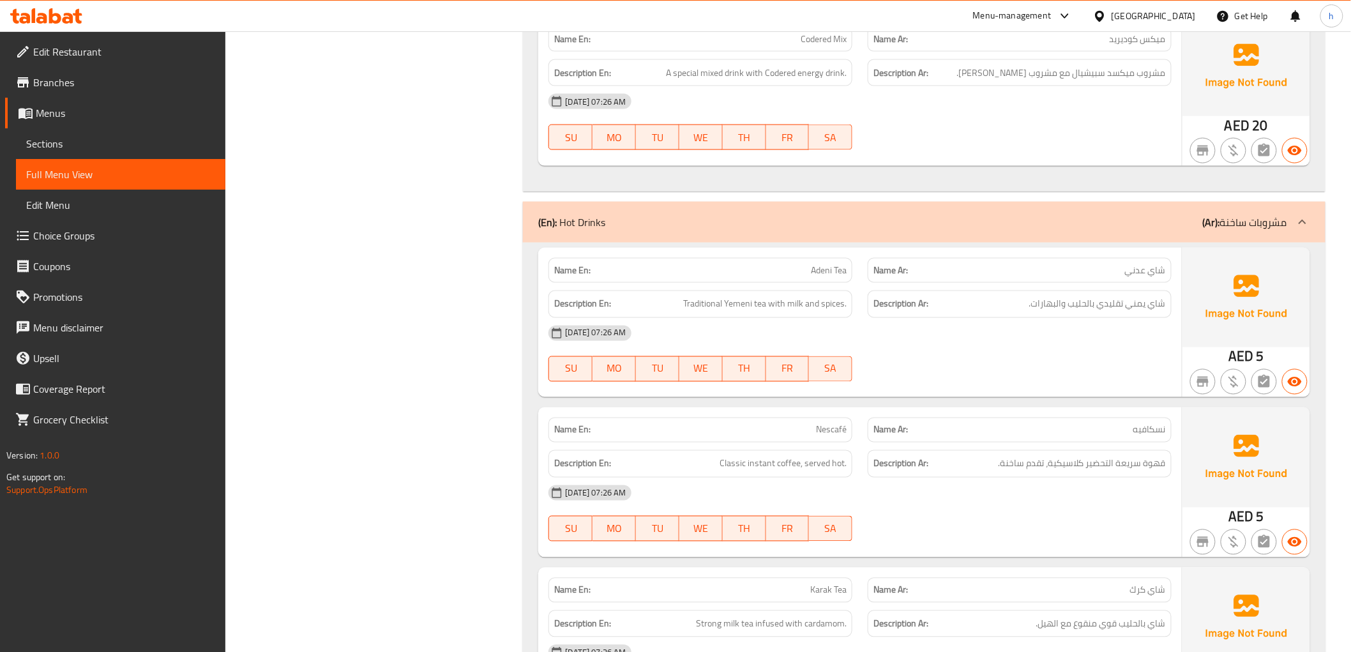
scroll to position [4635, 0]
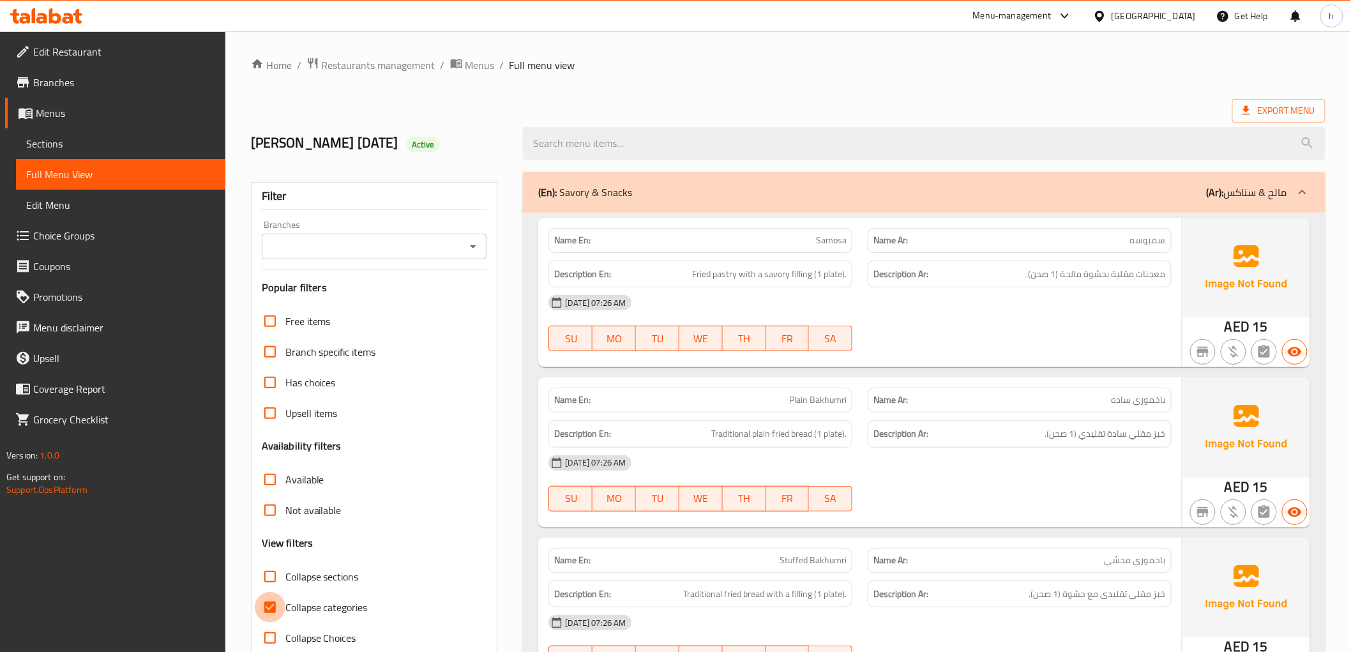
click at [270, 603] on input "Collapse categories" at bounding box center [270, 607] width 31 height 31
checkbox input "false"
click at [1263, 109] on span "Export Menu" at bounding box center [1278, 111] width 73 height 16
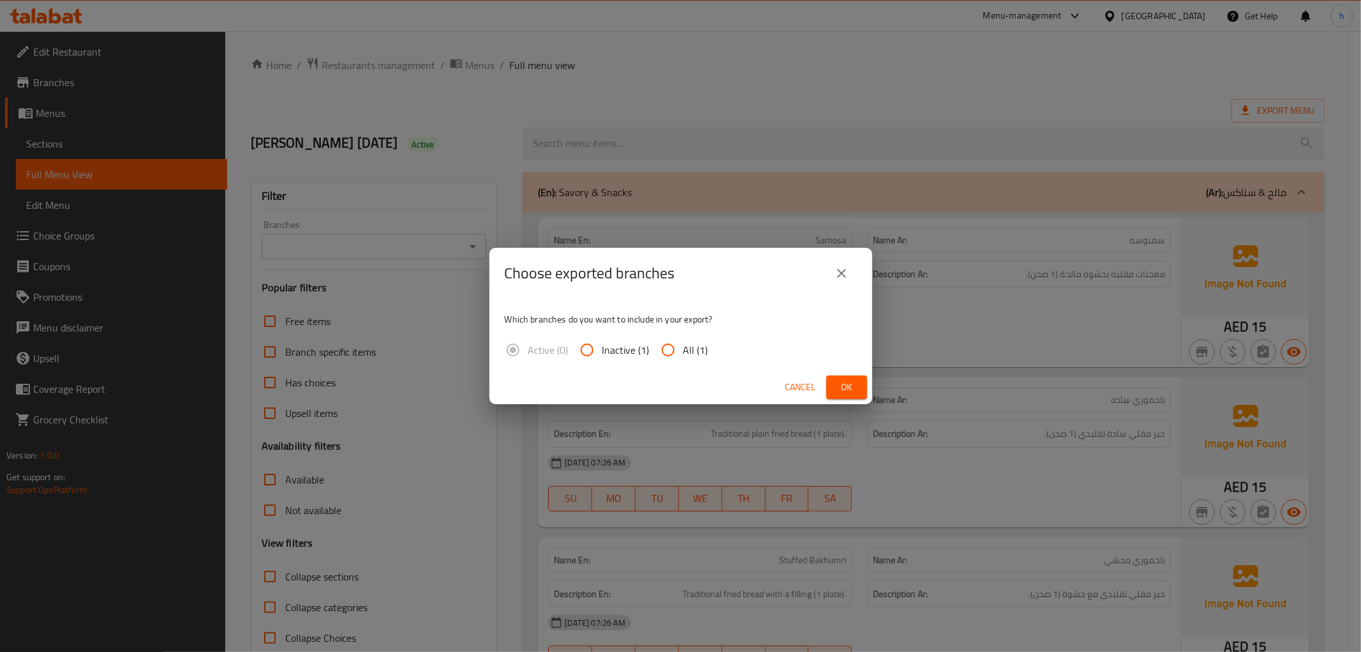
click at [664, 348] on input "All (1)" at bounding box center [668, 349] width 31 height 31
radio input "true"
click at [862, 390] on button "Ok" at bounding box center [847, 387] width 41 height 24
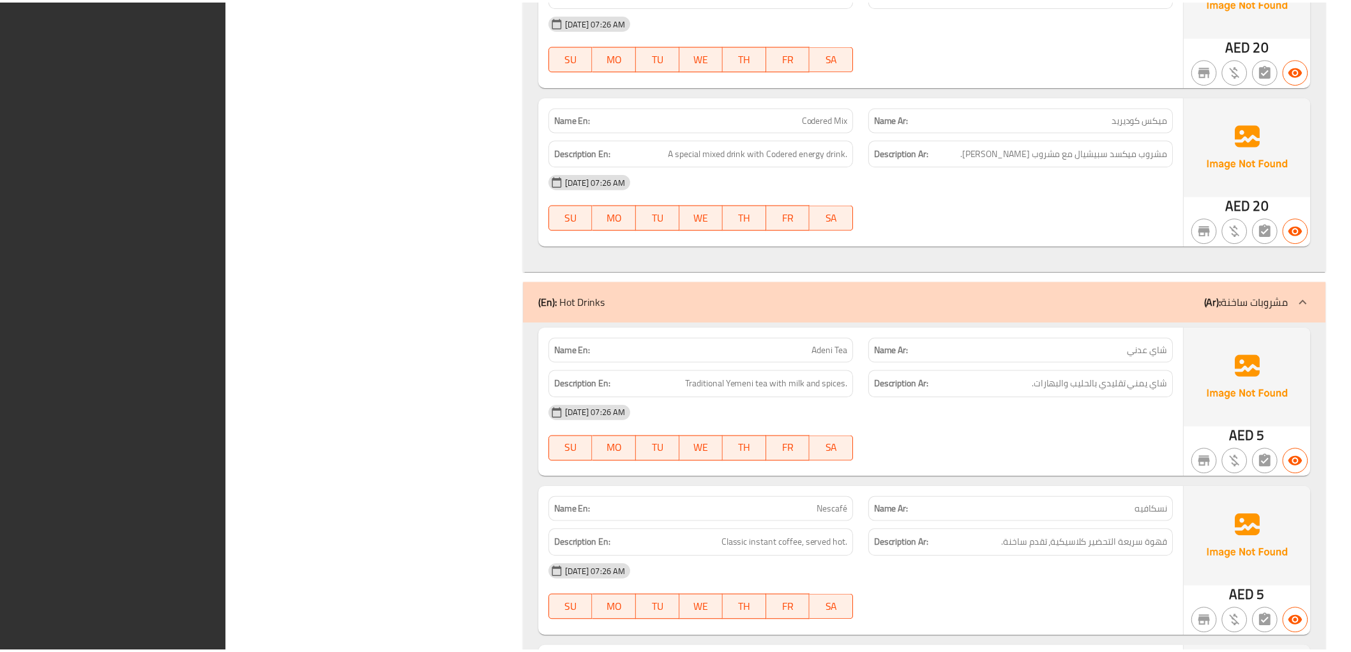
scroll to position [5060, 0]
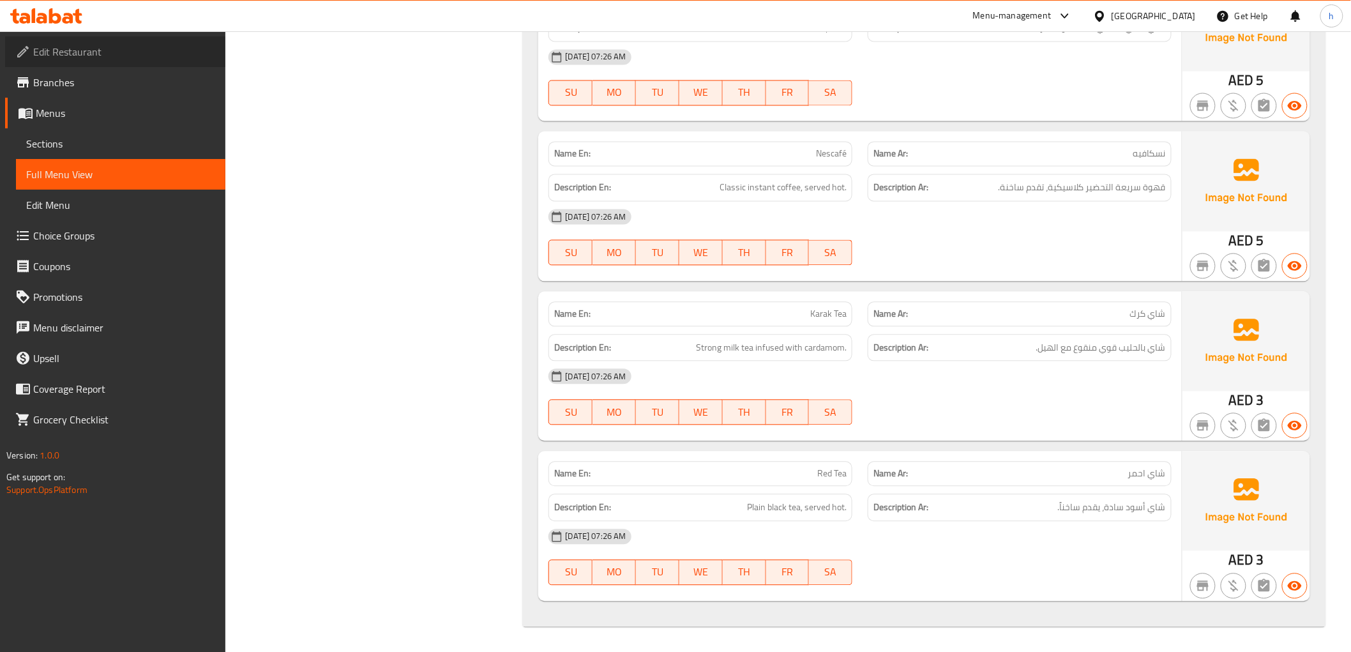
click at [149, 44] on span "Edit Restaurant" at bounding box center [124, 51] width 182 height 15
